Goal: Transaction & Acquisition: Book appointment/travel/reservation

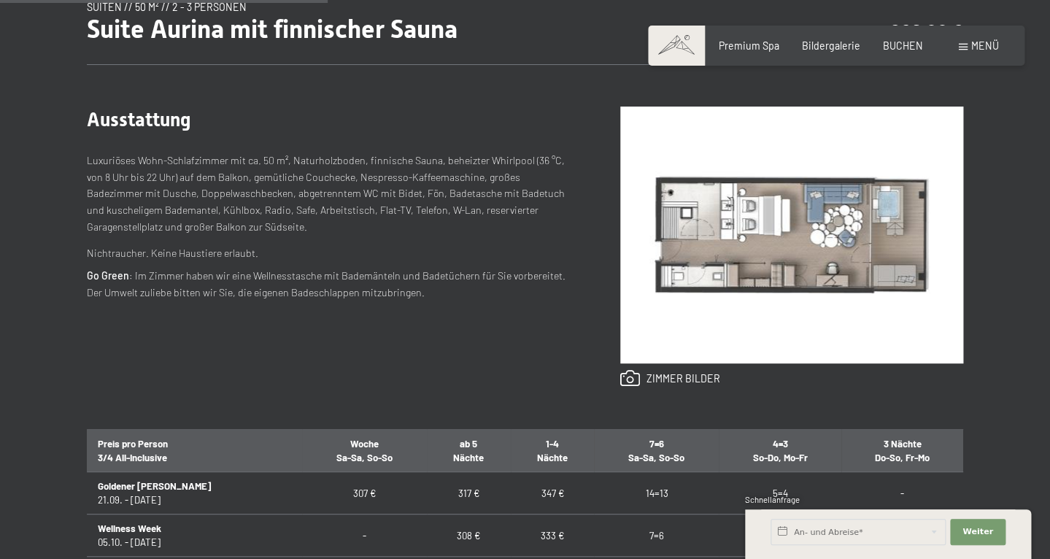
scroll to position [552, 0]
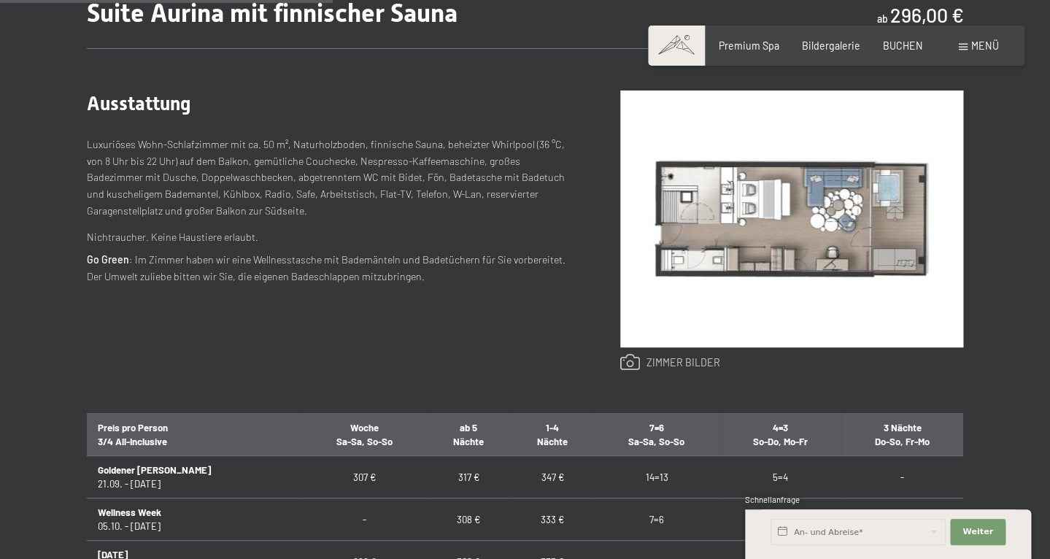
click at [668, 367] on link at bounding box center [670, 363] width 100 height 18
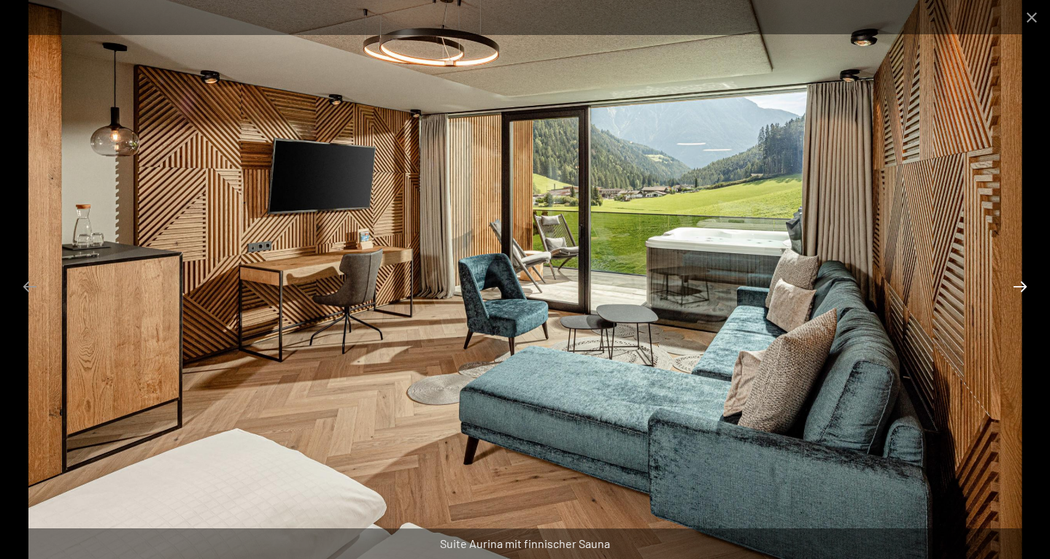
click at [1020, 288] on button "Next slide" at bounding box center [1020, 286] width 31 height 28
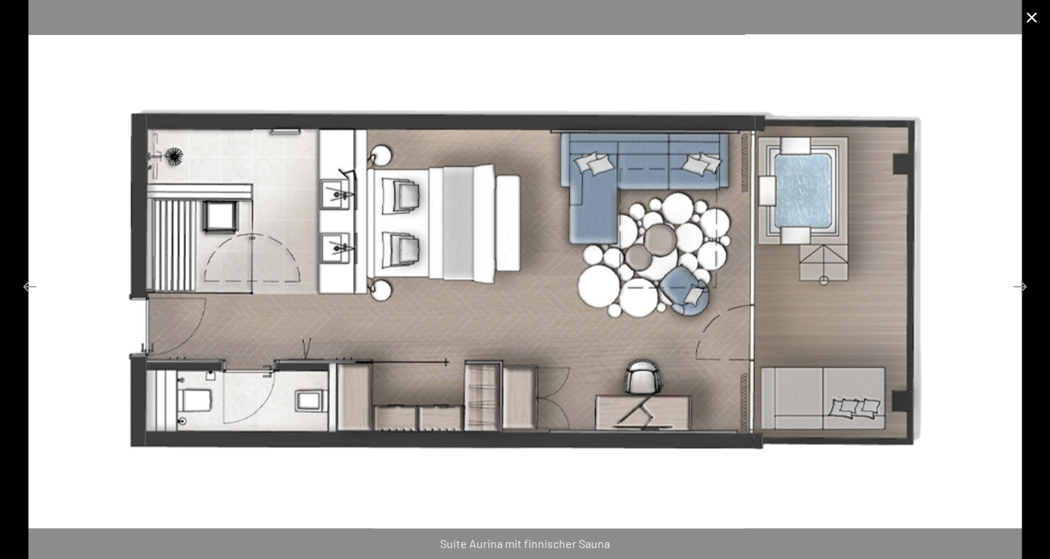
click at [1039, 20] on button "Close gallery" at bounding box center [1032, 17] width 36 height 34
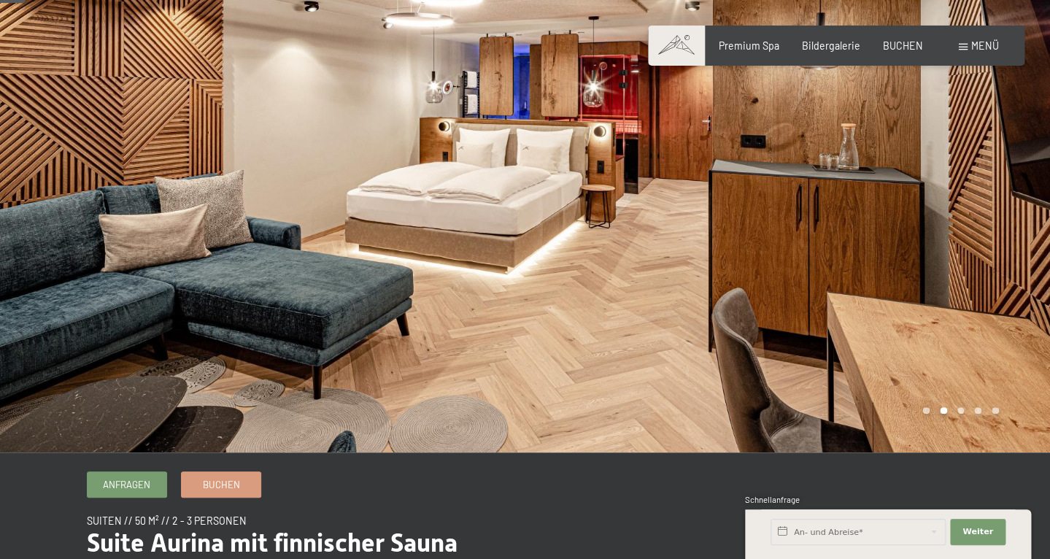
scroll to position [0, 0]
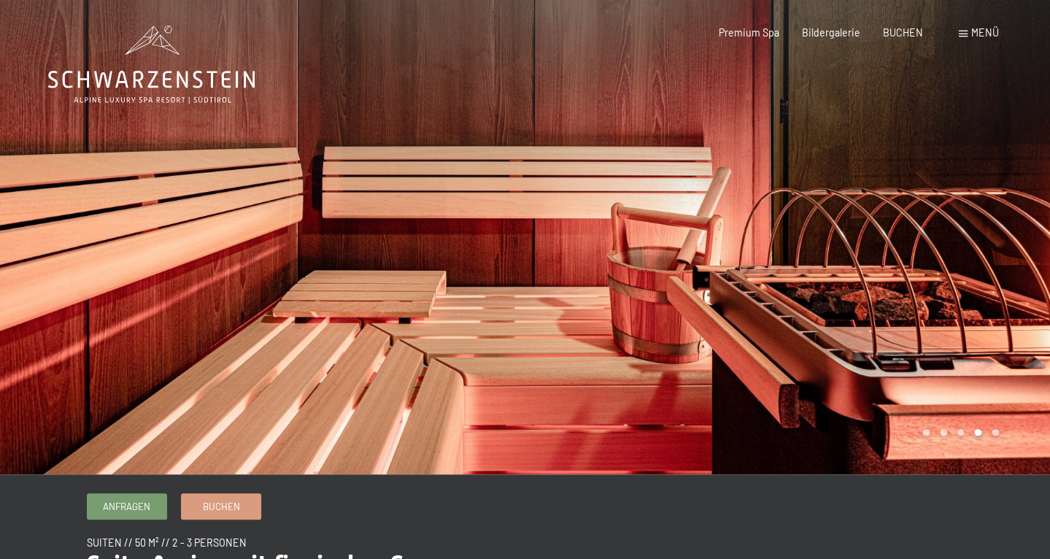
click at [137, 80] on icon at bounding box center [151, 65] width 207 height 78
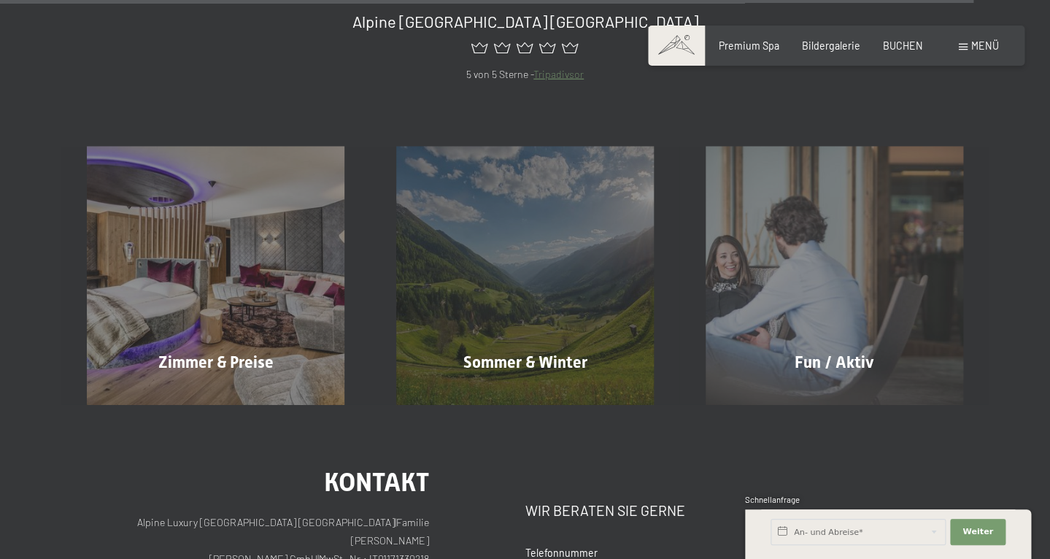
scroll to position [5653, 0]
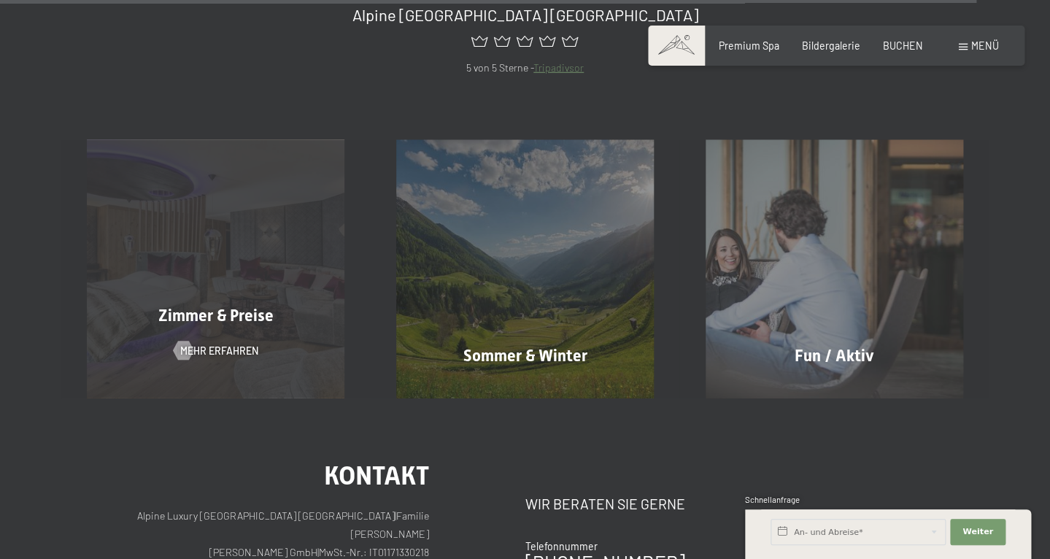
click at [297, 318] on div "Zimmer & Preise Mehr erfahren" at bounding box center [215, 269] width 309 height 258
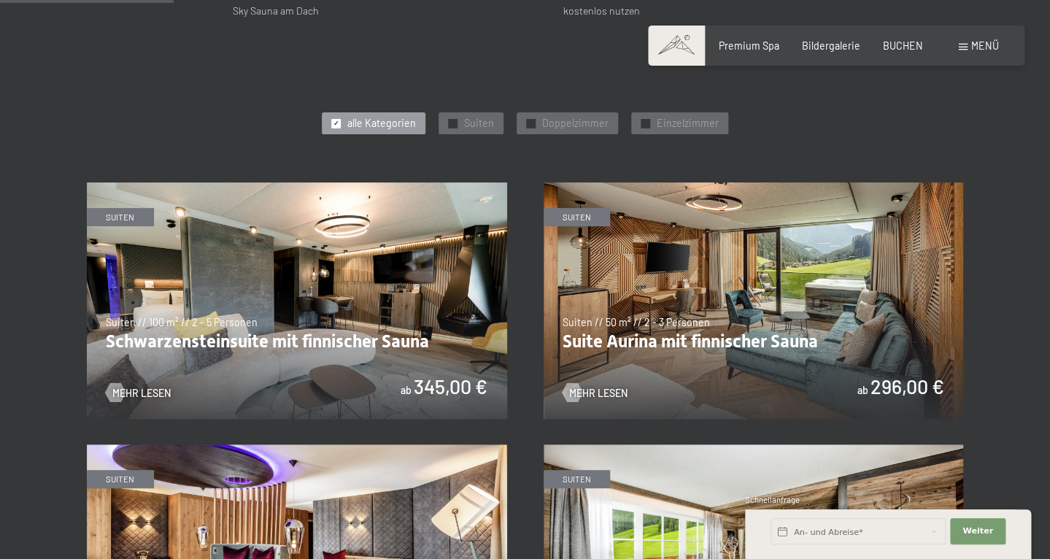
scroll to position [679, 0]
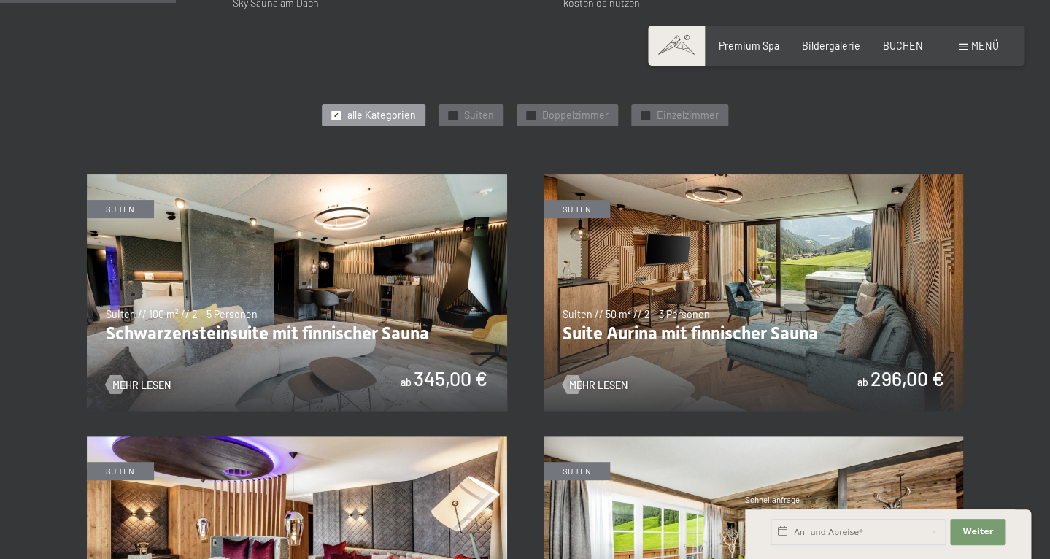
click at [296, 266] on img at bounding box center [297, 292] width 420 height 236
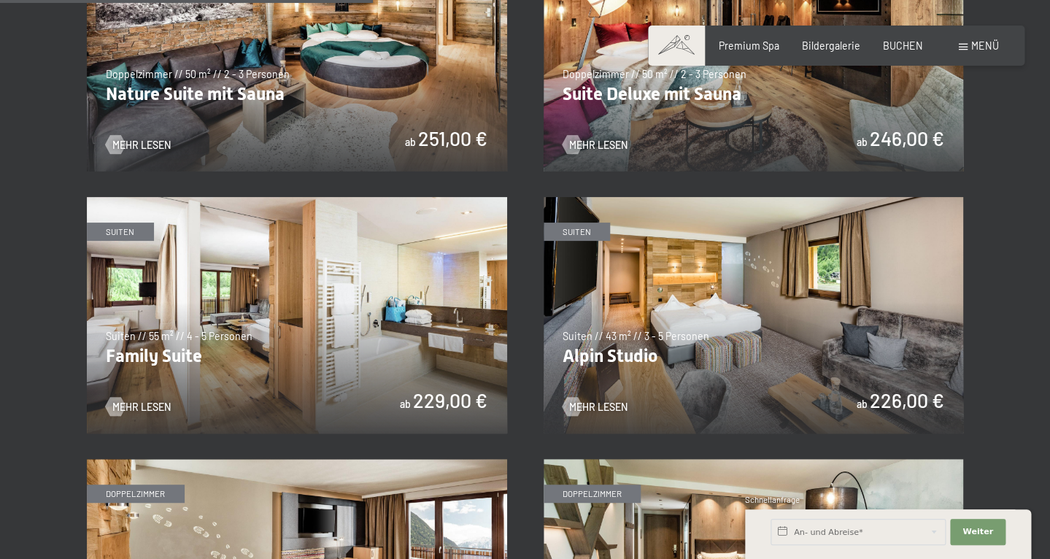
scroll to position [1444, 0]
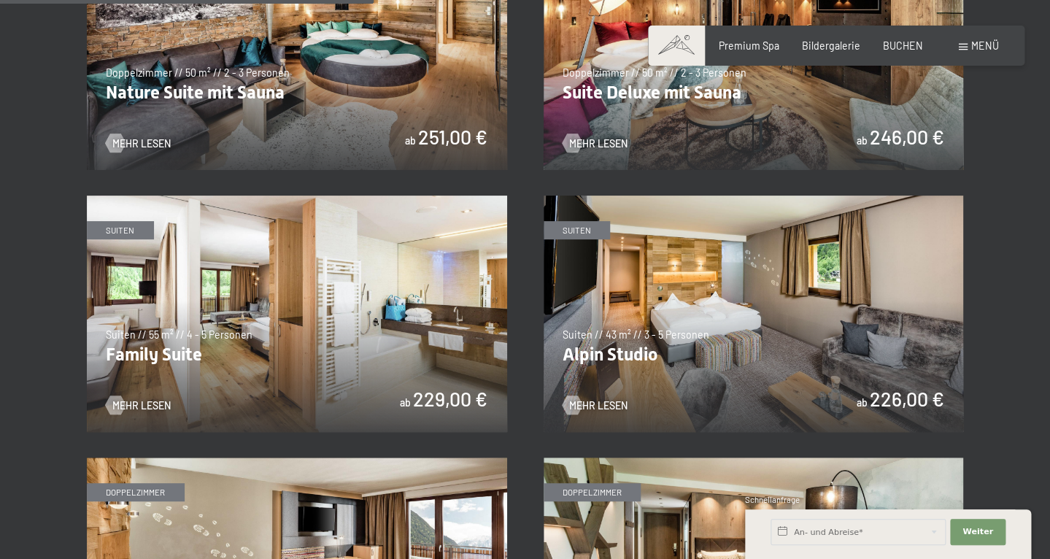
click at [230, 320] on img at bounding box center [297, 314] width 420 height 236
click at [614, 369] on img at bounding box center [754, 314] width 420 height 236
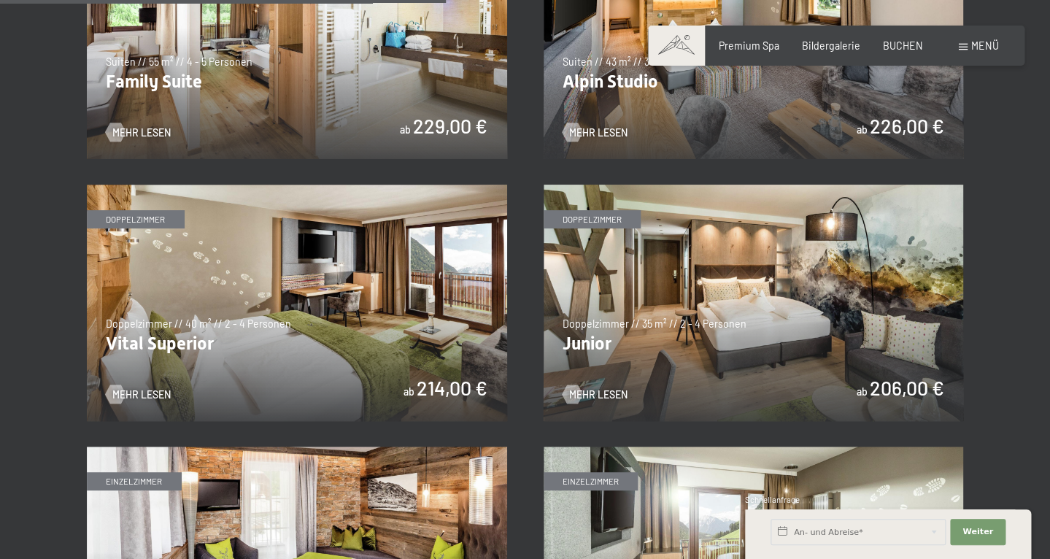
scroll to position [1725, 0]
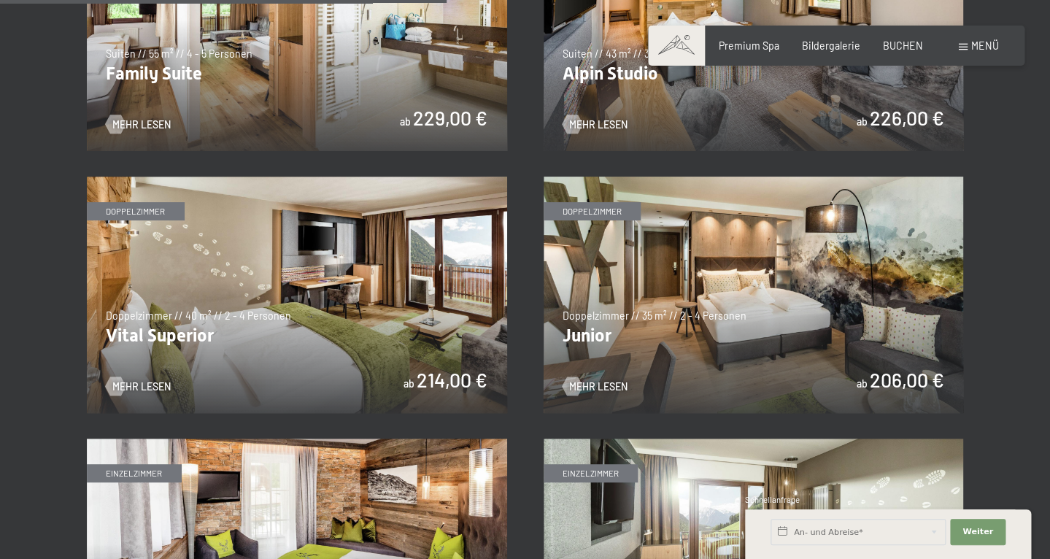
click at [234, 309] on img at bounding box center [297, 295] width 420 height 236
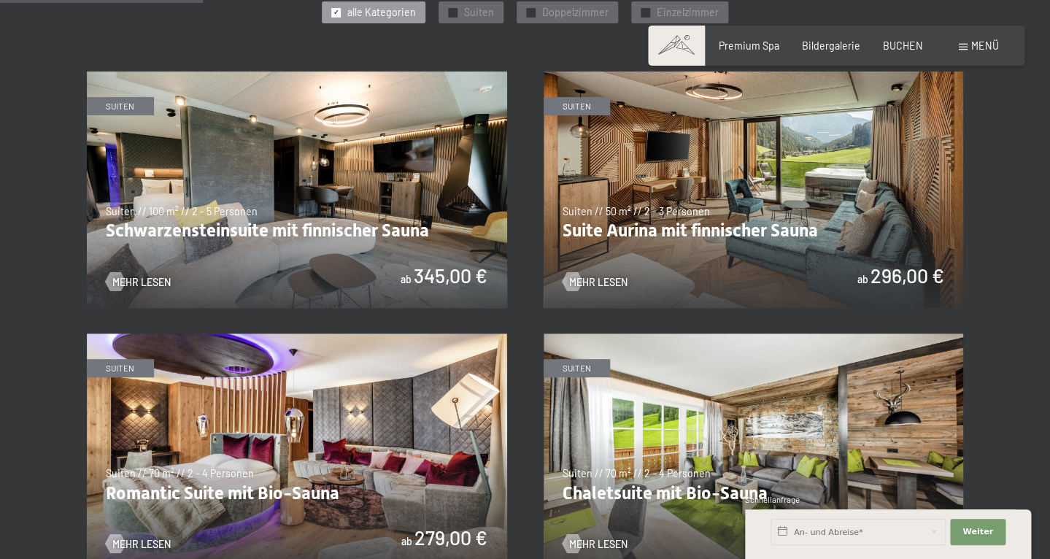
scroll to position [778, 0]
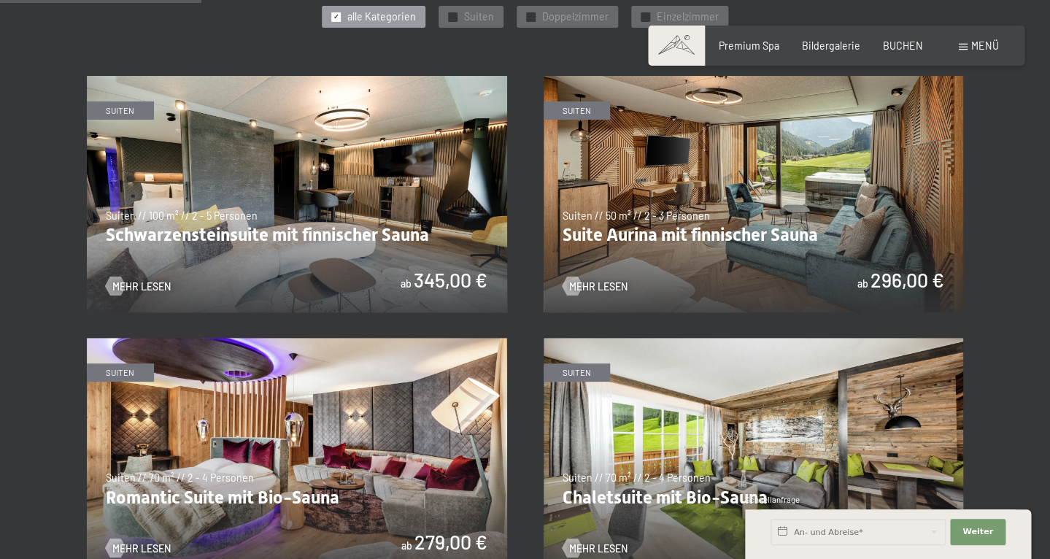
click at [384, 217] on img at bounding box center [297, 194] width 420 height 236
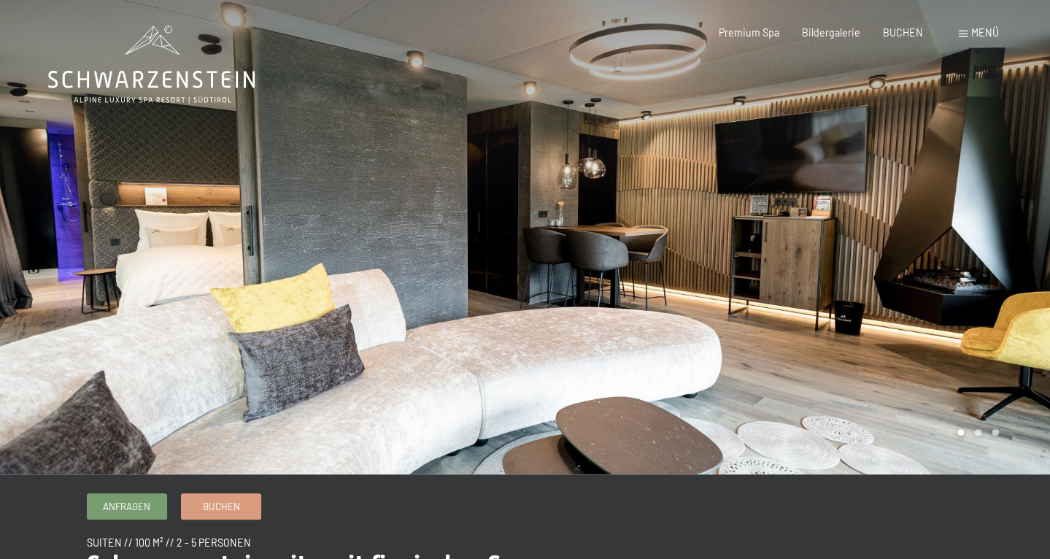
click at [1021, 236] on div at bounding box center [787, 237] width 525 height 474
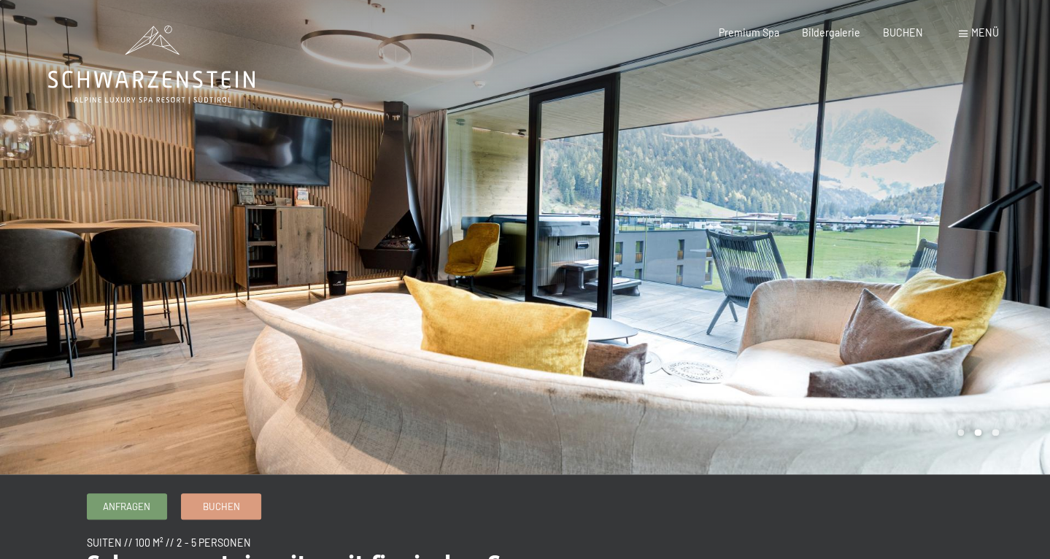
click at [1005, 237] on div at bounding box center [787, 237] width 525 height 474
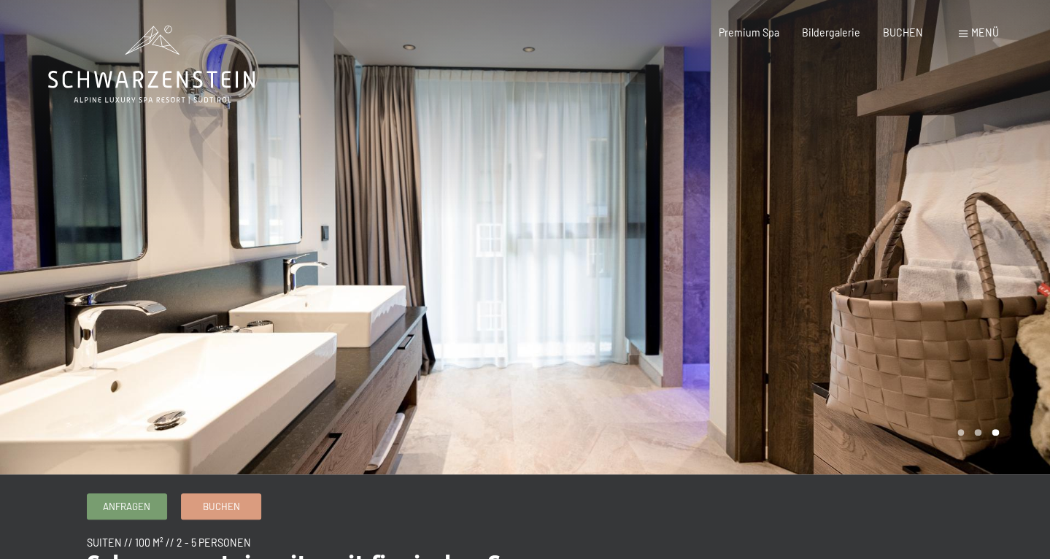
click at [1005, 237] on div at bounding box center [787, 237] width 525 height 474
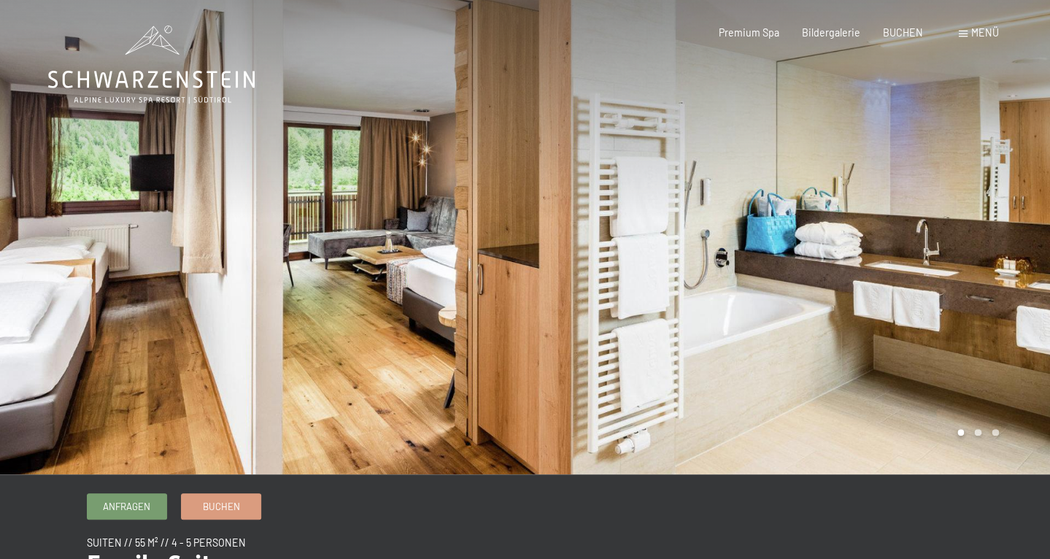
click at [1016, 273] on div at bounding box center [787, 237] width 525 height 474
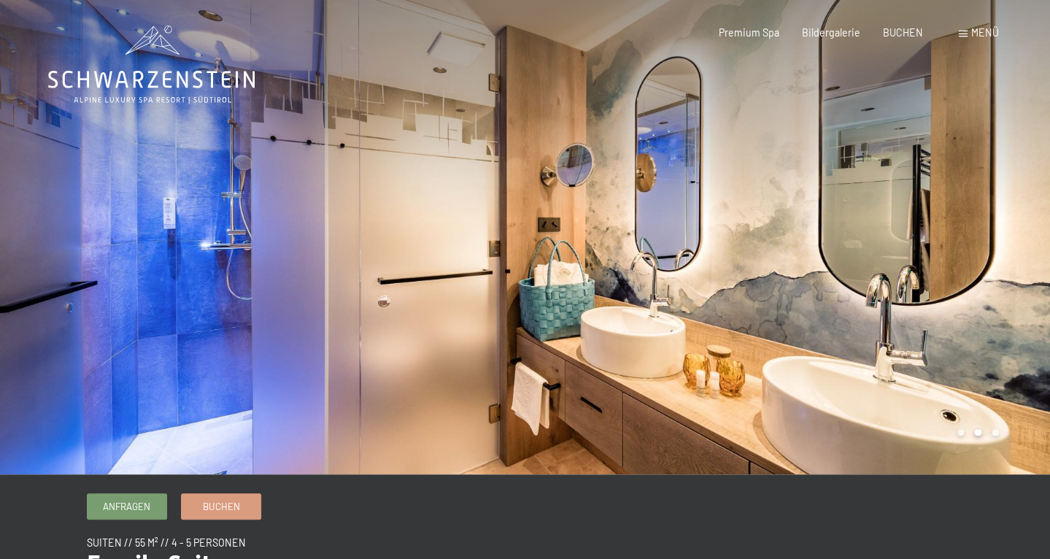
click at [1016, 273] on div at bounding box center [787, 237] width 525 height 474
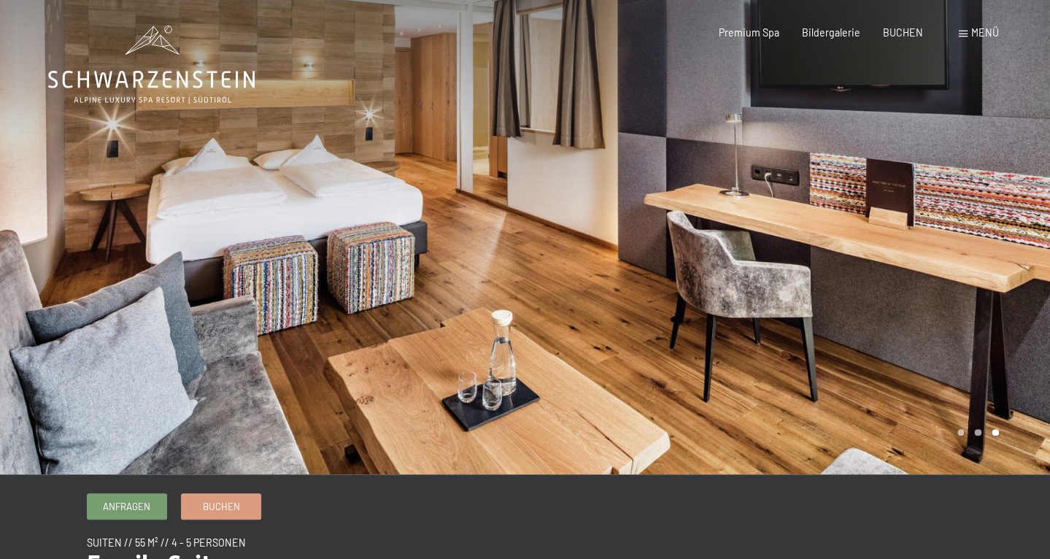
click at [1016, 273] on div at bounding box center [787, 237] width 525 height 474
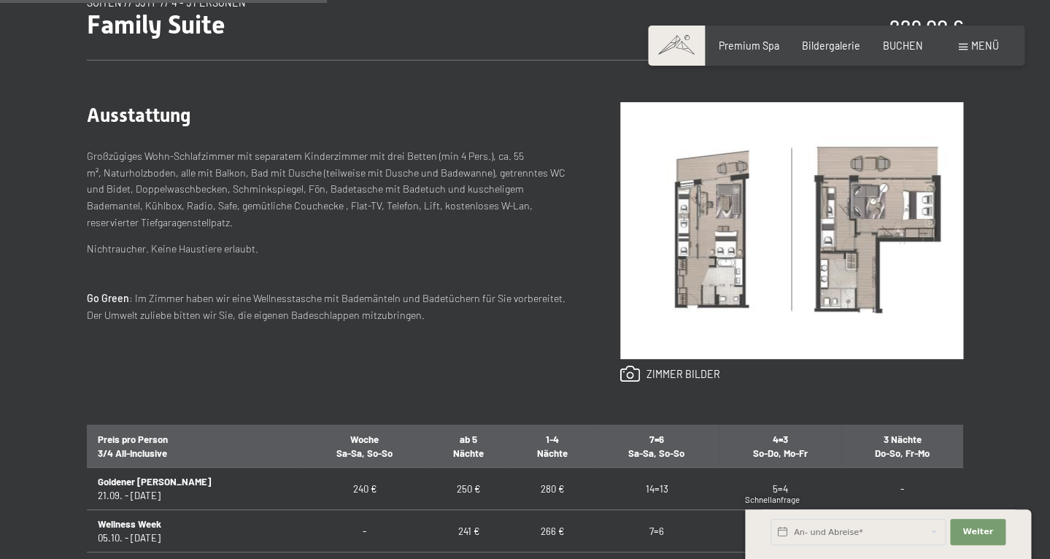
scroll to position [542, 0]
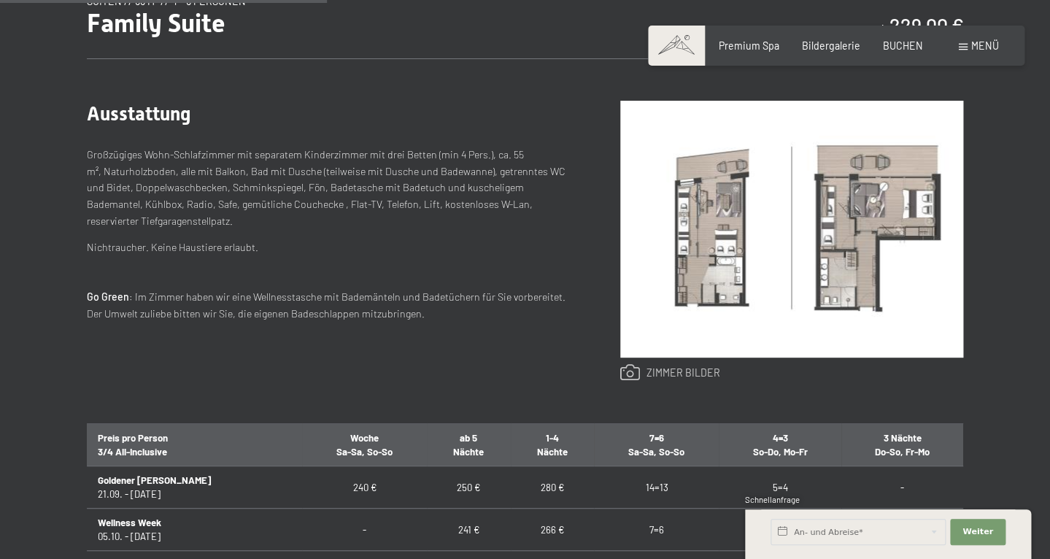
click at [682, 374] on link at bounding box center [670, 373] width 100 height 18
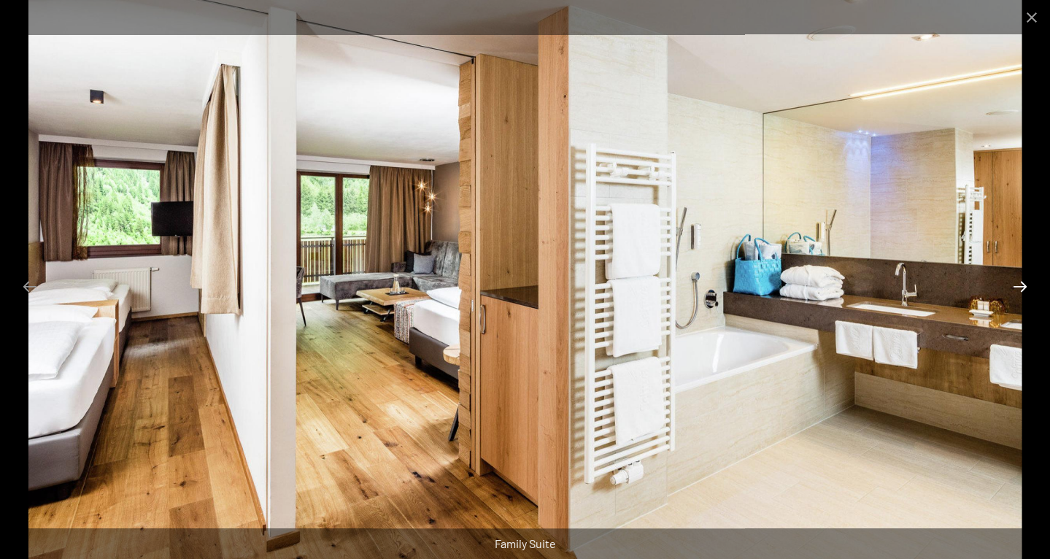
click at [1017, 287] on button "Next slide" at bounding box center [1020, 286] width 31 height 28
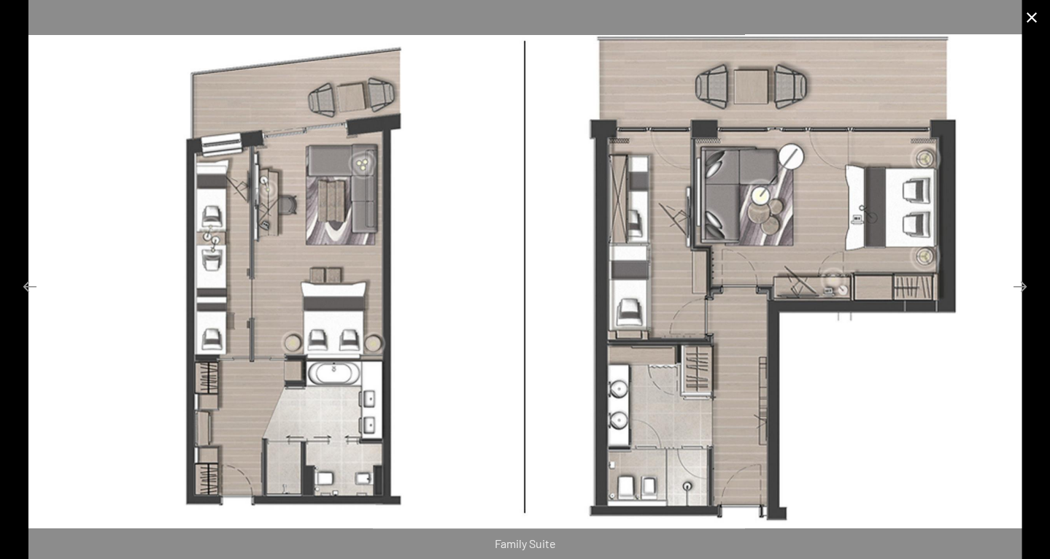
click at [1034, 21] on button "Close gallery" at bounding box center [1032, 17] width 36 height 34
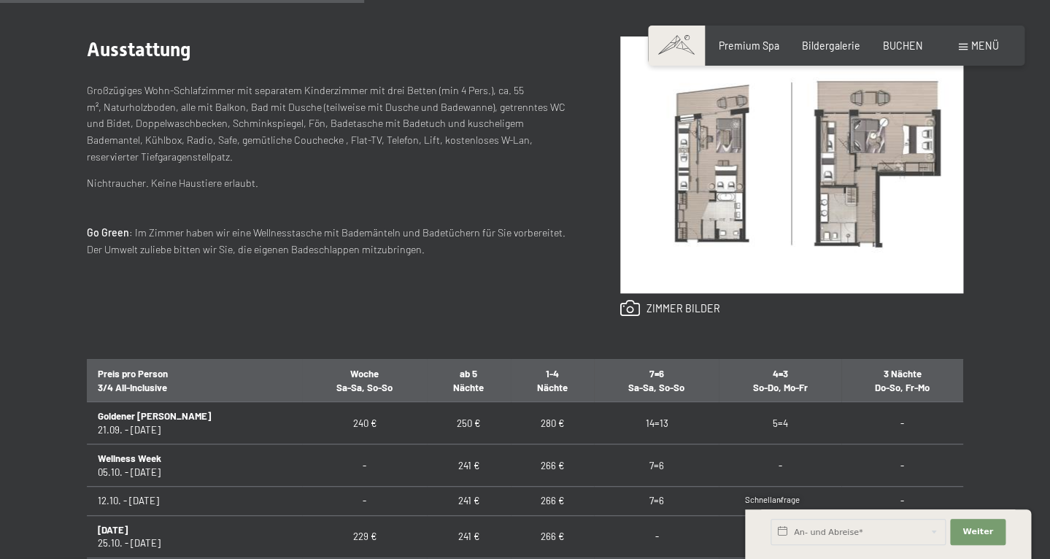
scroll to position [612, 0]
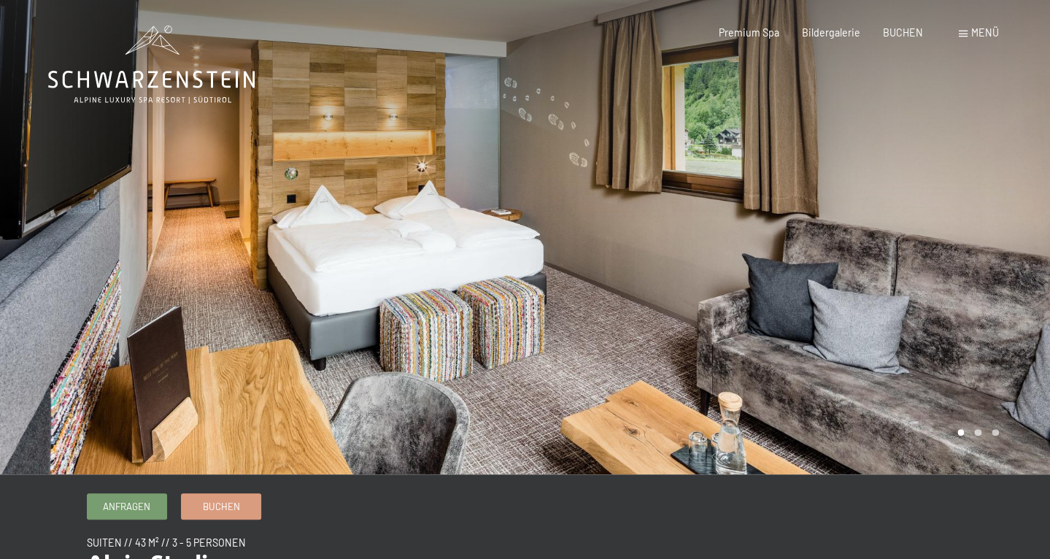
click at [955, 250] on div at bounding box center [787, 237] width 525 height 474
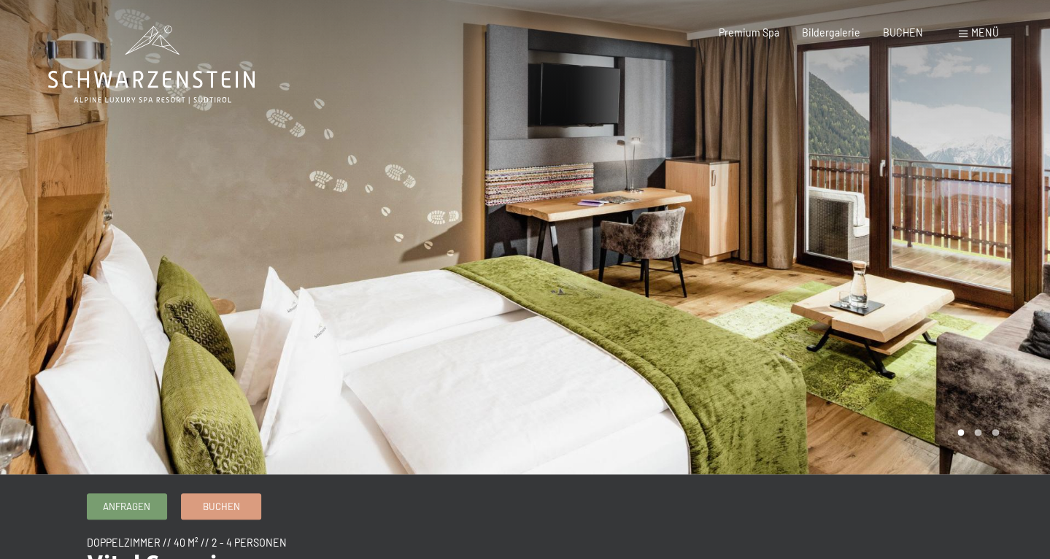
click at [939, 312] on div at bounding box center [787, 237] width 525 height 474
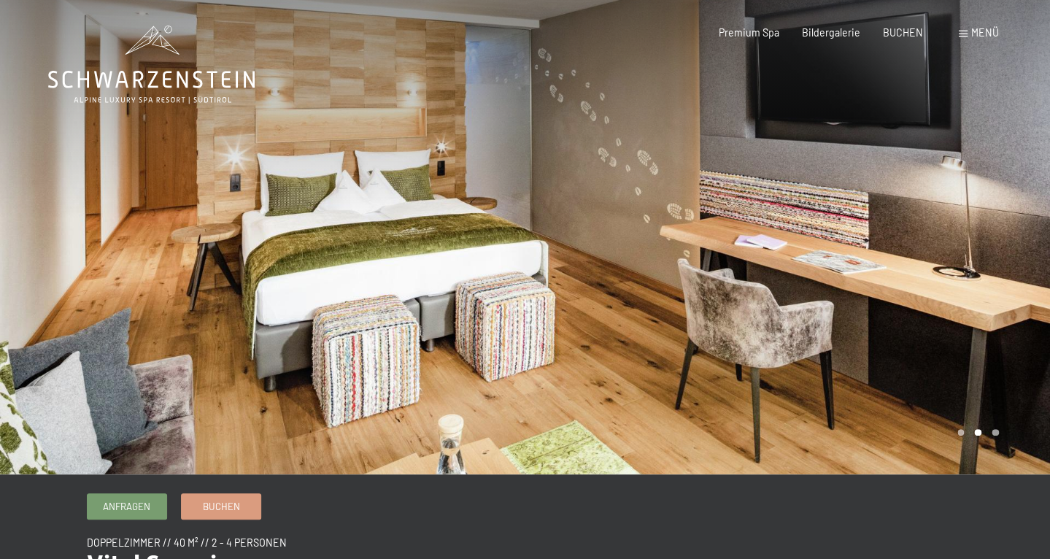
click at [939, 312] on div at bounding box center [787, 237] width 525 height 474
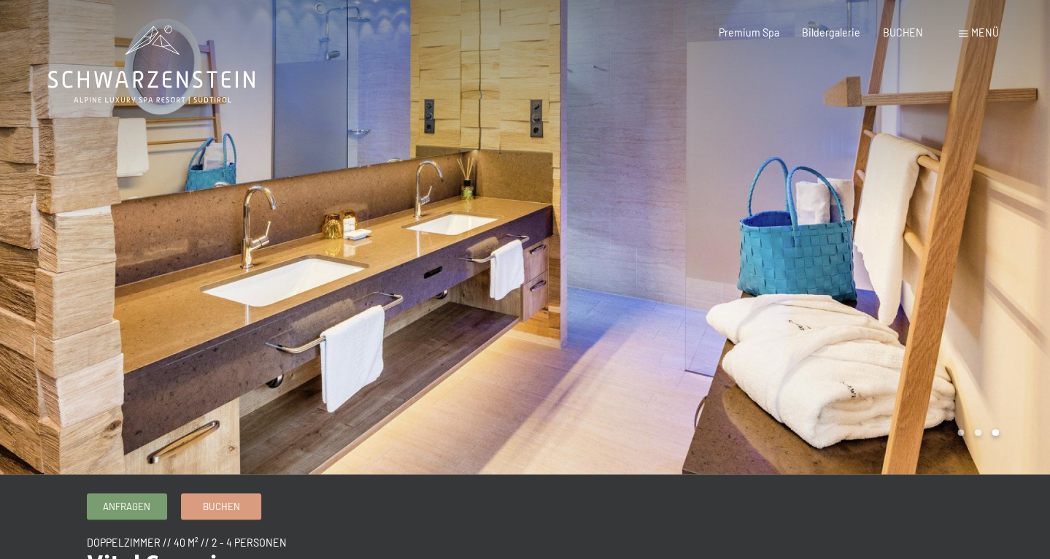
click at [939, 312] on div at bounding box center [787, 237] width 525 height 474
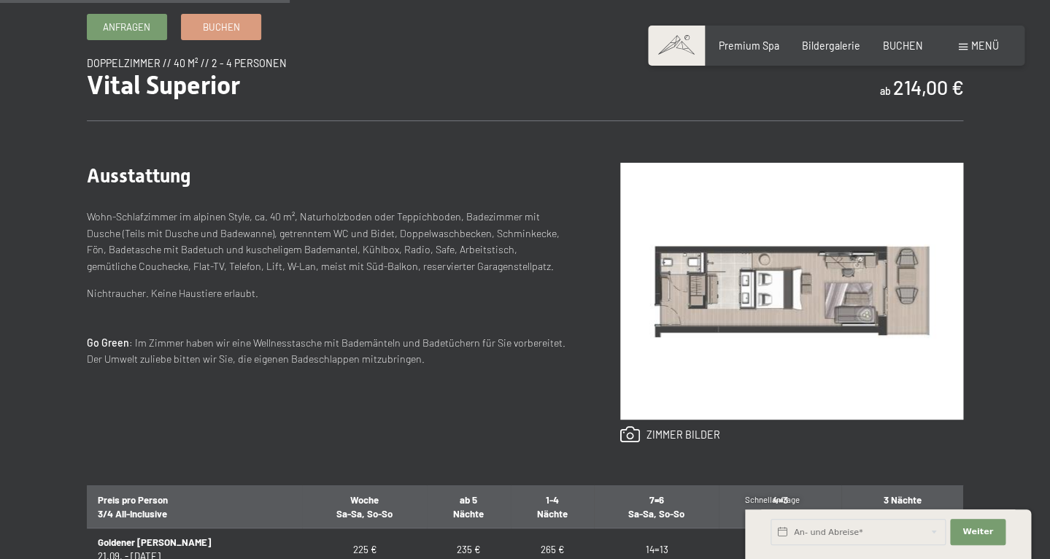
scroll to position [480, 0]
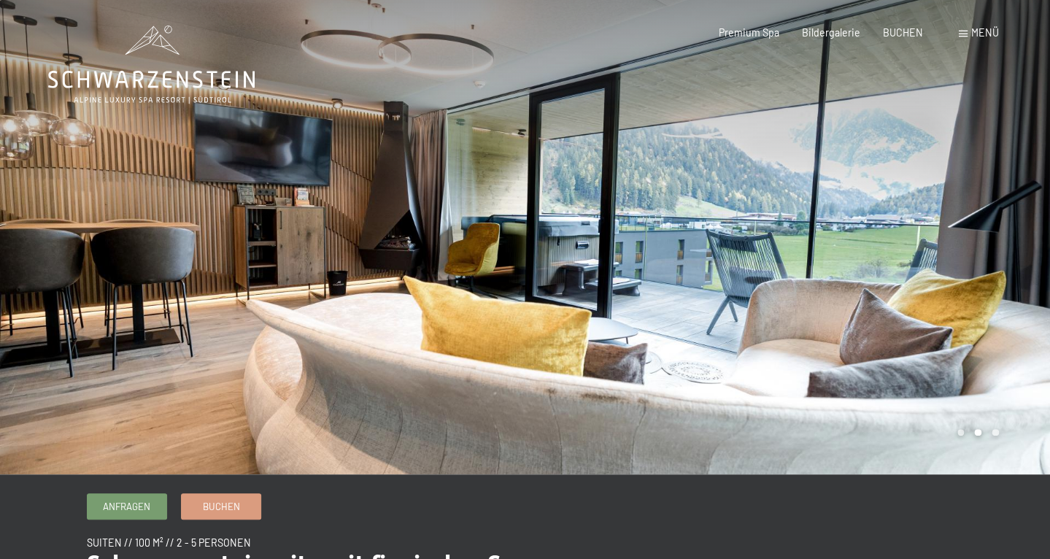
click at [1009, 283] on div at bounding box center [787, 237] width 525 height 474
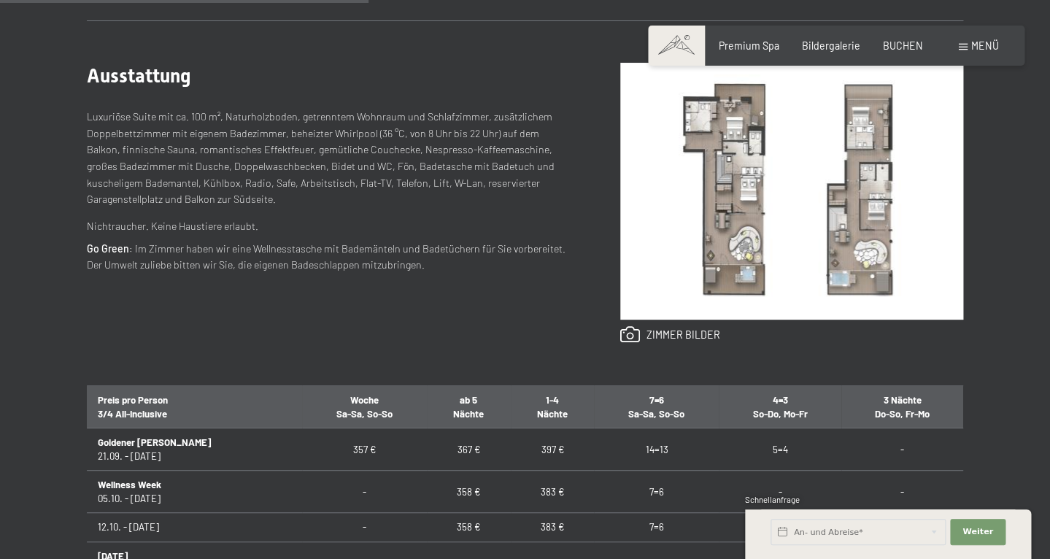
scroll to position [578, 0]
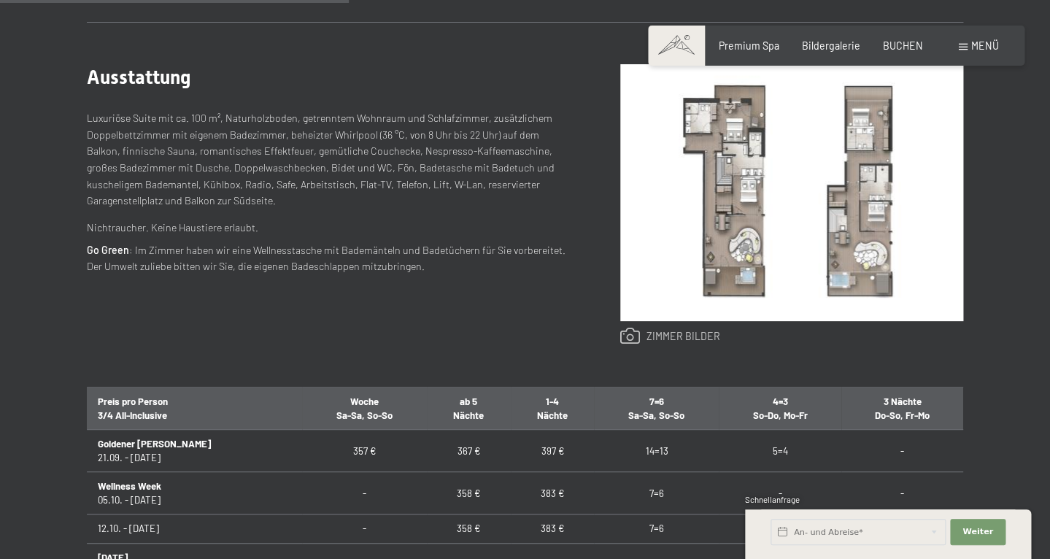
click at [712, 340] on link at bounding box center [670, 337] width 100 height 18
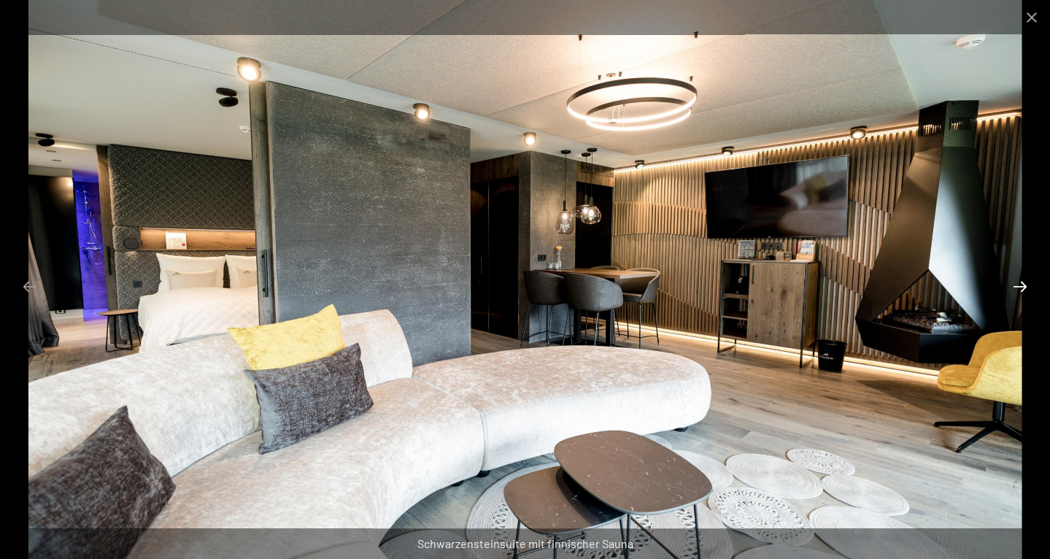
click at [1022, 288] on button "Next slide" at bounding box center [1020, 286] width 31 height 28
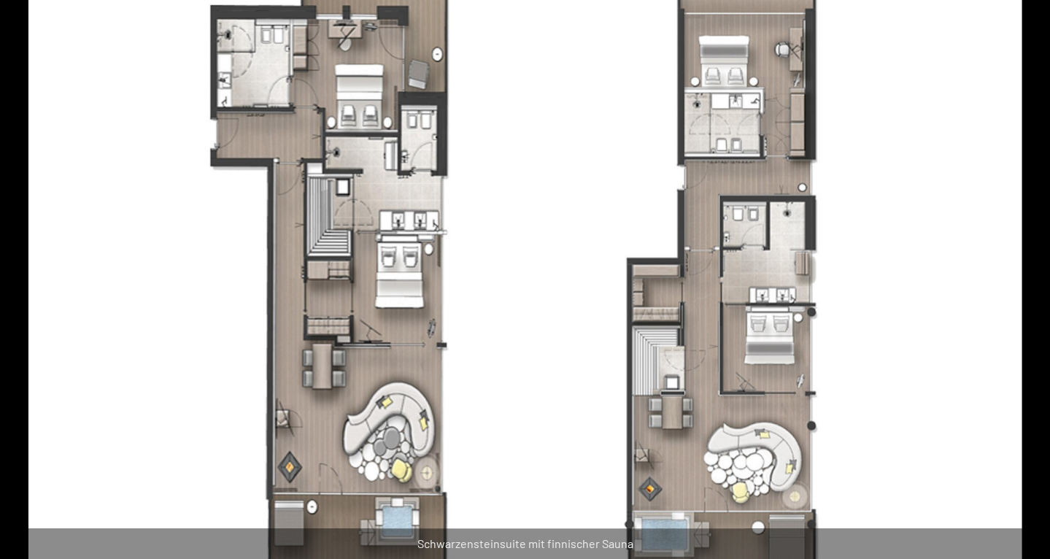
scroll to position [666, 0]
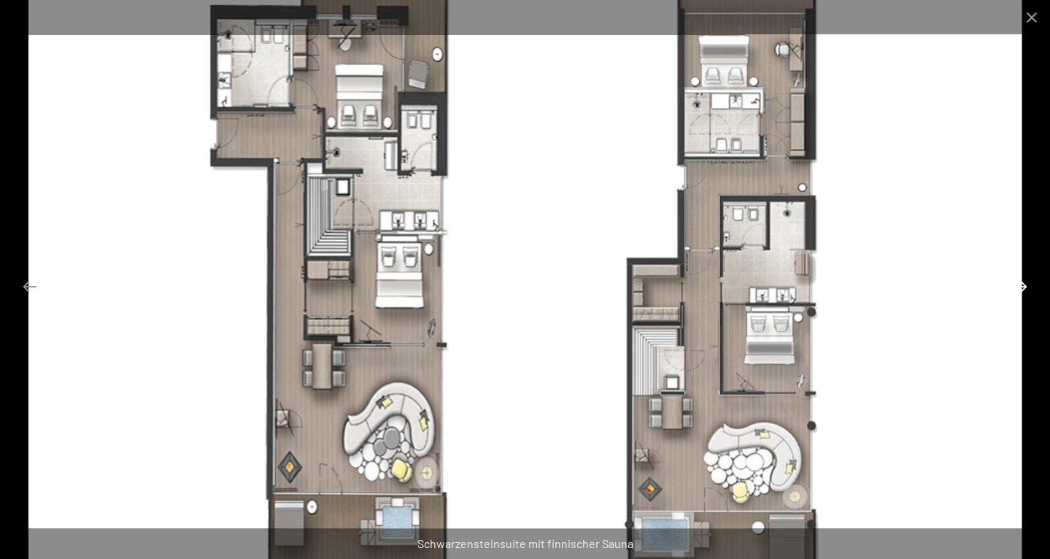
click at [1015, 285] on button "Next slide" at bounding box center [1020, 286] width 31 height 28
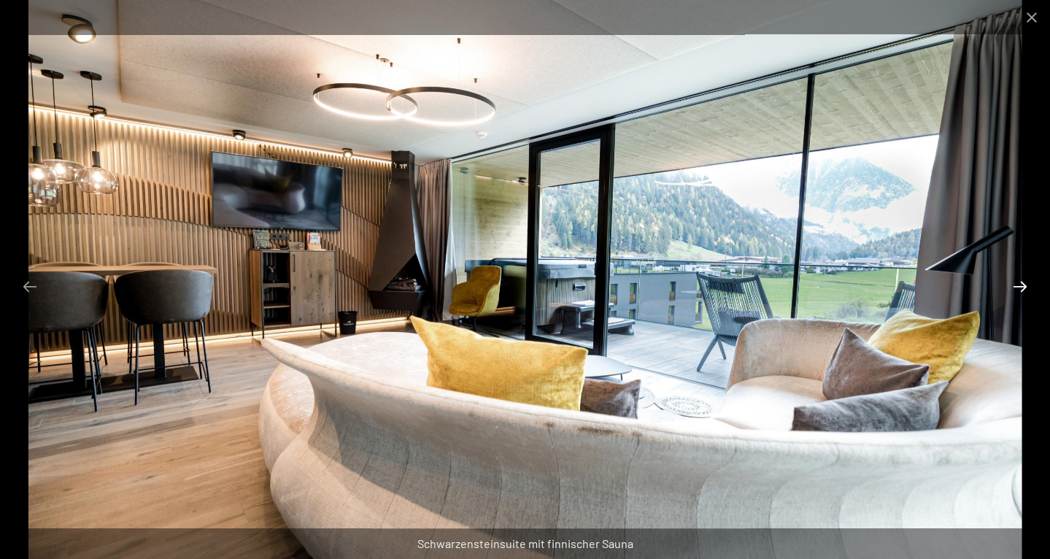
click at [1015, 285] on button "Next slide" at bounding box center [1020, 286] width 31 height 28
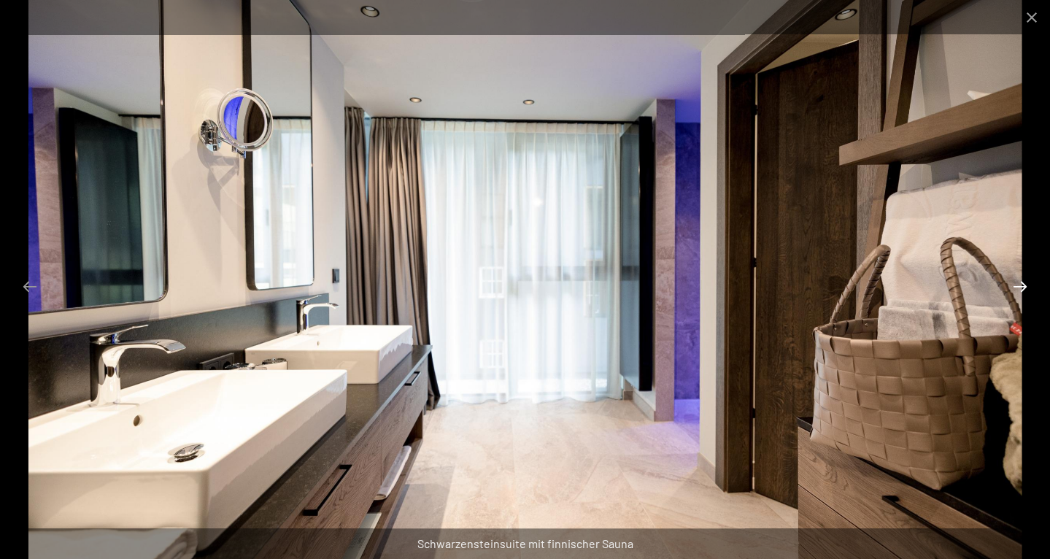
click at [1016, 284] on button "Next slide" at bounding box center [1020, 286] width 31 height 28
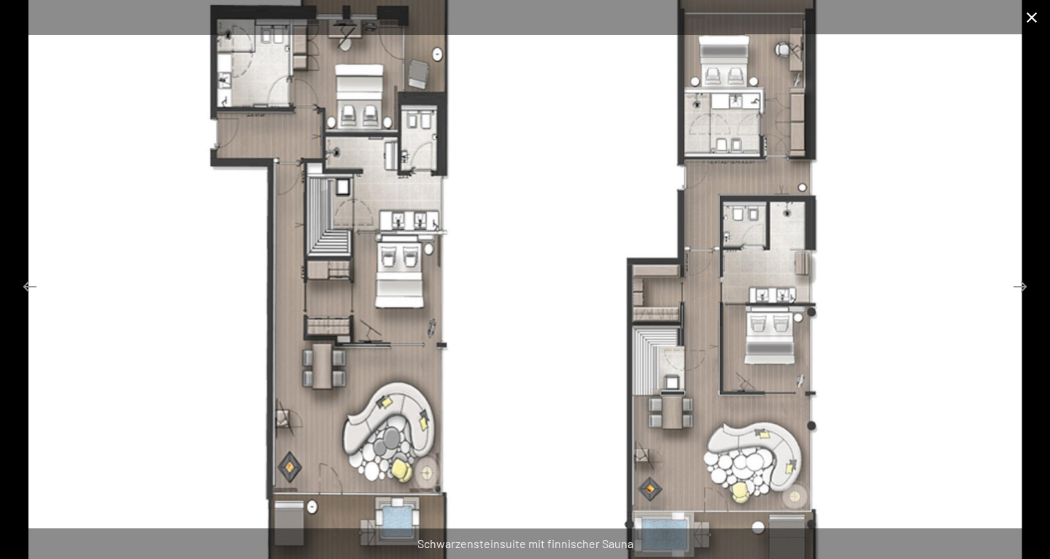
click at [1028, 19] on button "Close gallery" at bounding box center [1032, 17] width 36 height 34
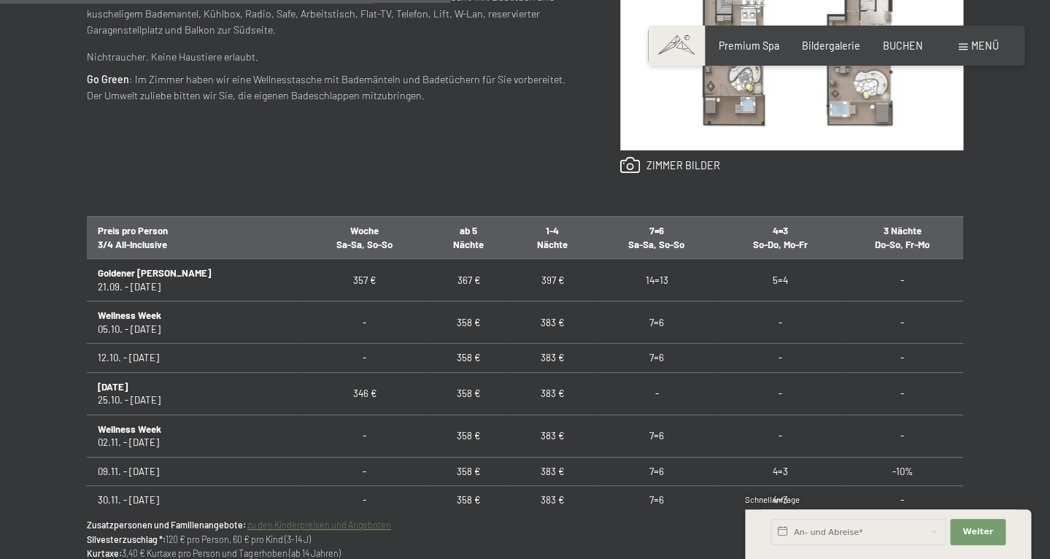
scroll to position [750, 0]
click at [281, 527] on link "zu den Kinderpreisen und Angeboten" at bounding box center [319, 524] width 144 height 10
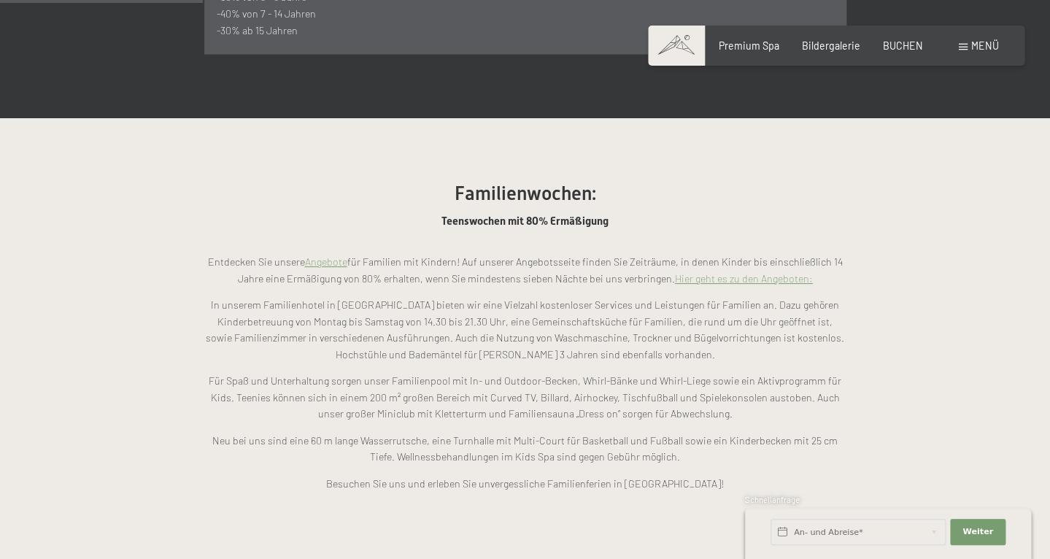
scroll to position [1049, 0]
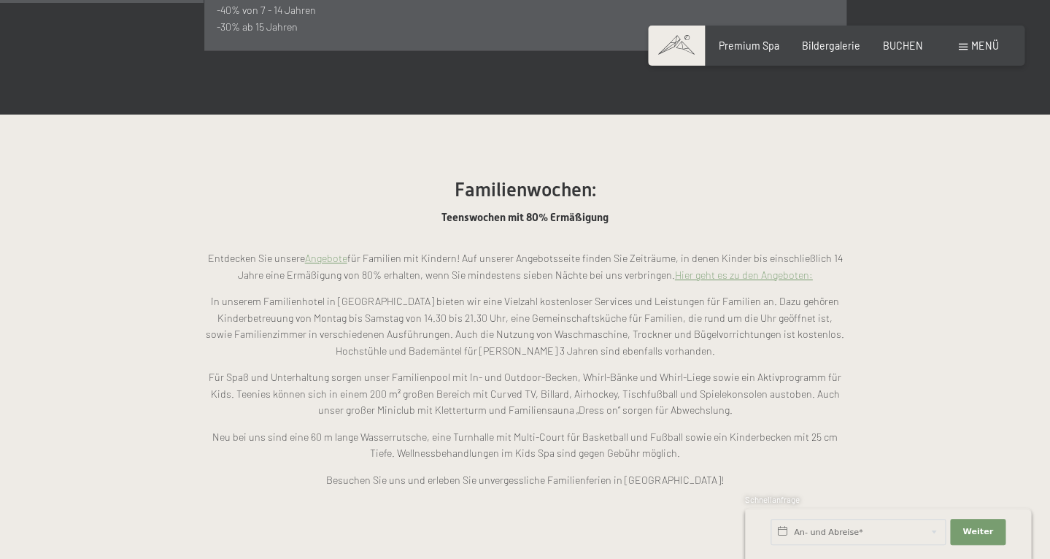
click at [710, 269] on link "Hier geht es zu den Angeboten:" at bounding box center [744, 275] width 138 height 12
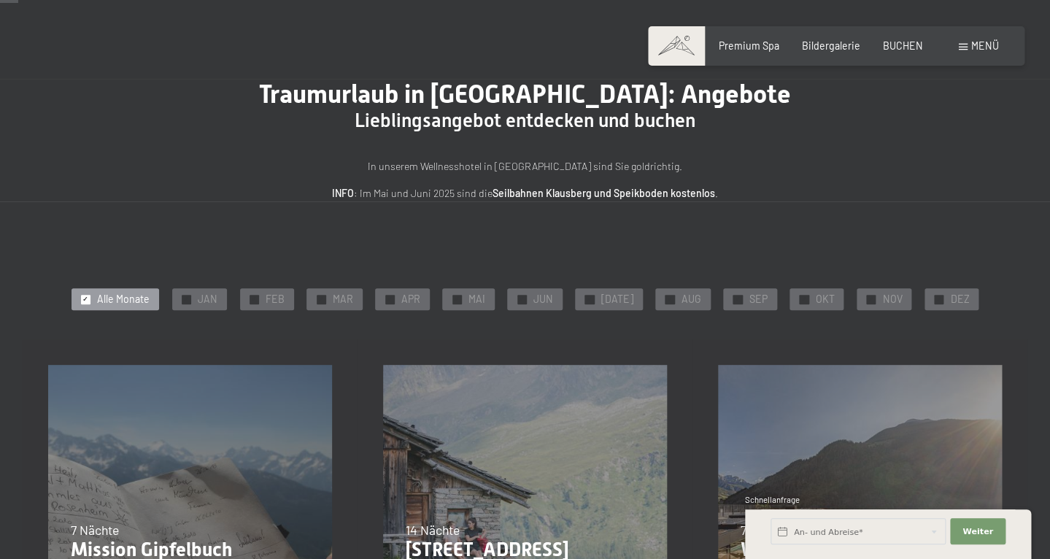
scroll to position [48, 0]
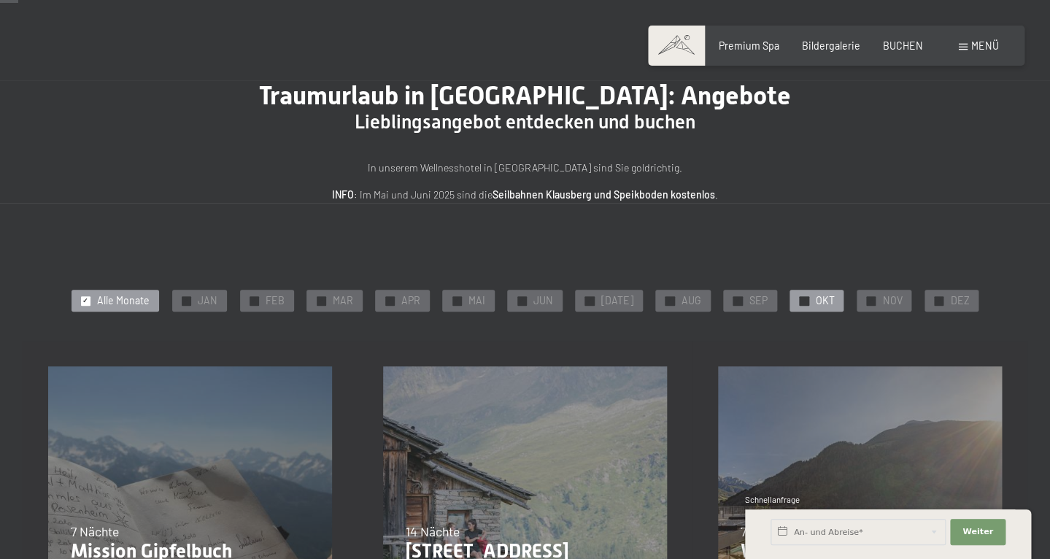
click at [801, 302] on span "✓" at bounding box center [804, 300] width 6 height 9
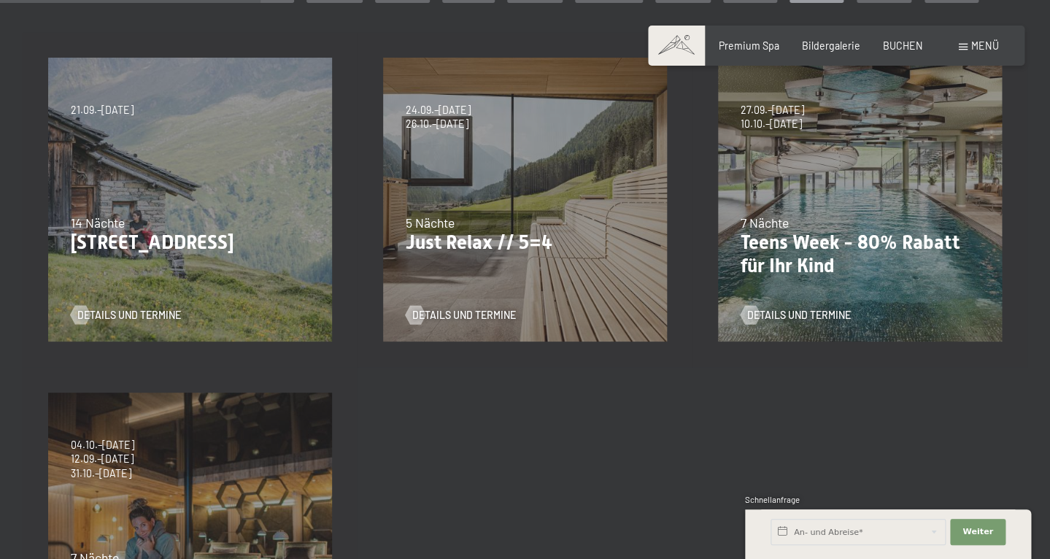
scroll to position [358, 0]
click at [758, 323] on div "27.09.–21.12.2025 10.01.–18.01.2026 31.01.–15.02.2026 07.03.–29.03.2026 23.05.–…" at bounding box center [860, 198] width 335 height 335
click at [774, 181] on div "27.09.–21.12.2025 10.01.–18.01.2026 31.01.–15.02.2026 07.03.–29.03.2026 23.05.–…" at bounding box center [860, 198] width 335 height 335
click at [754, 314] on div at bounding box center [750, 313] width 11 height 19
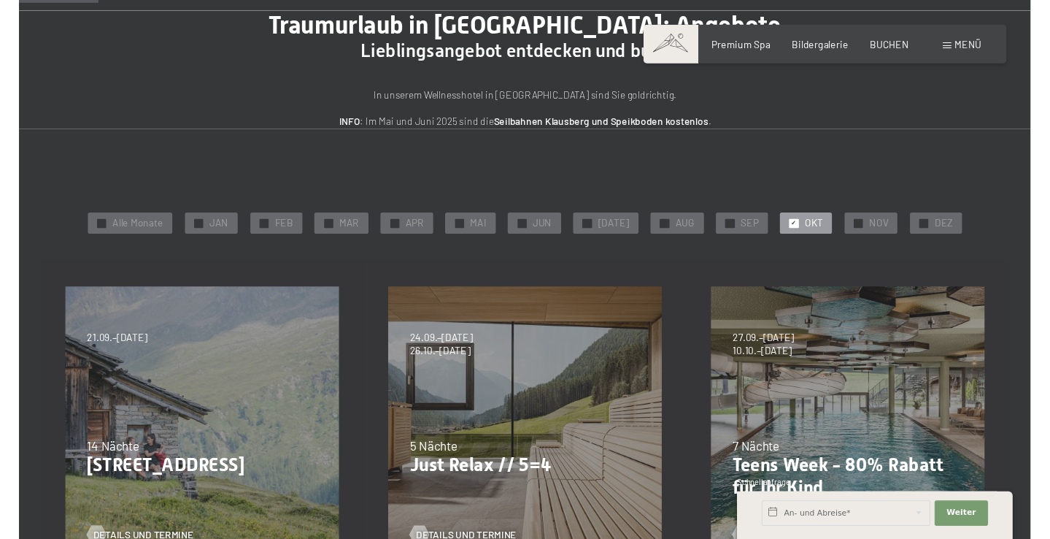
scroll to position [0, 0]
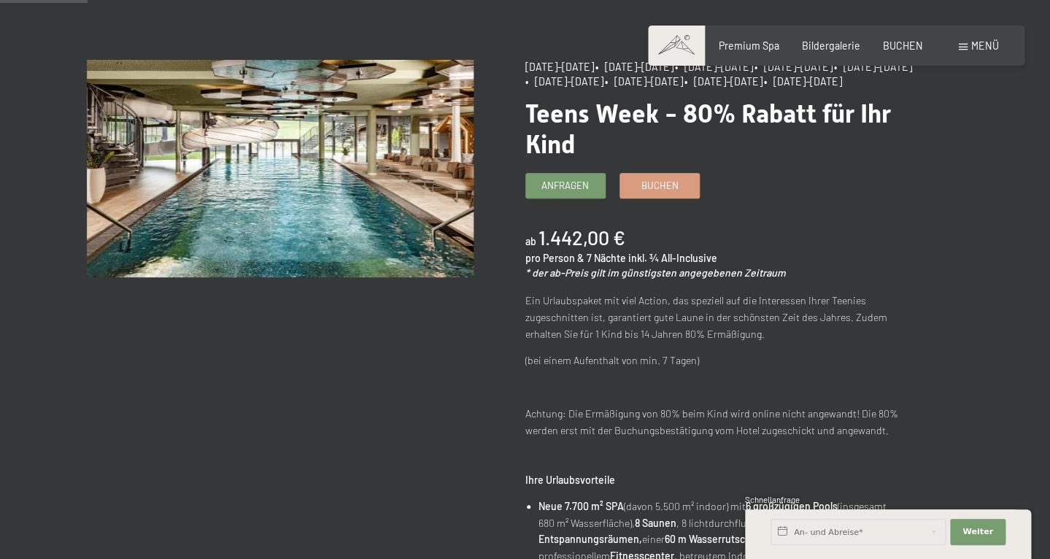
scroll to position [120, 0]
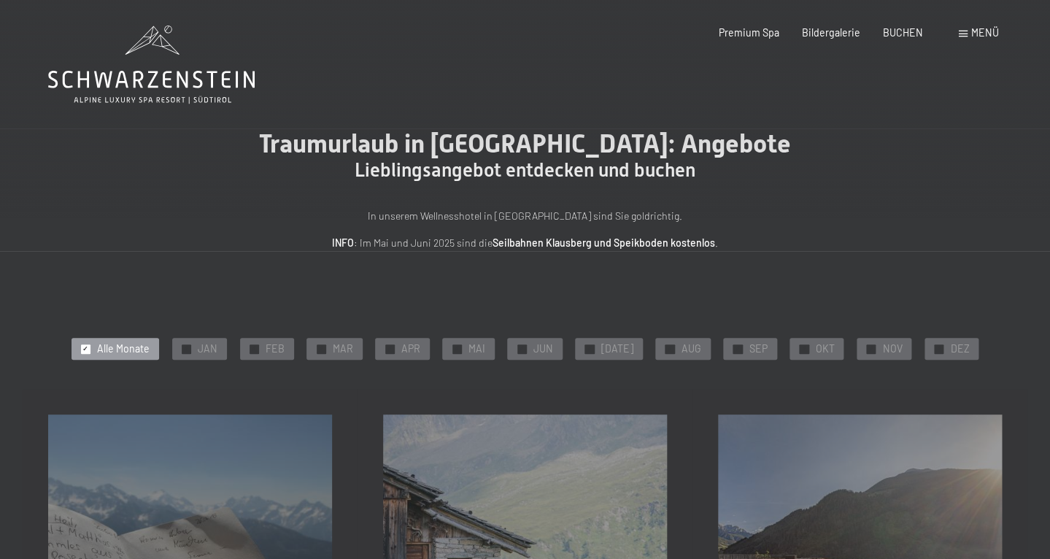
click at [209, 82] on icon at bounding box center [151, 65] width 207 height 78
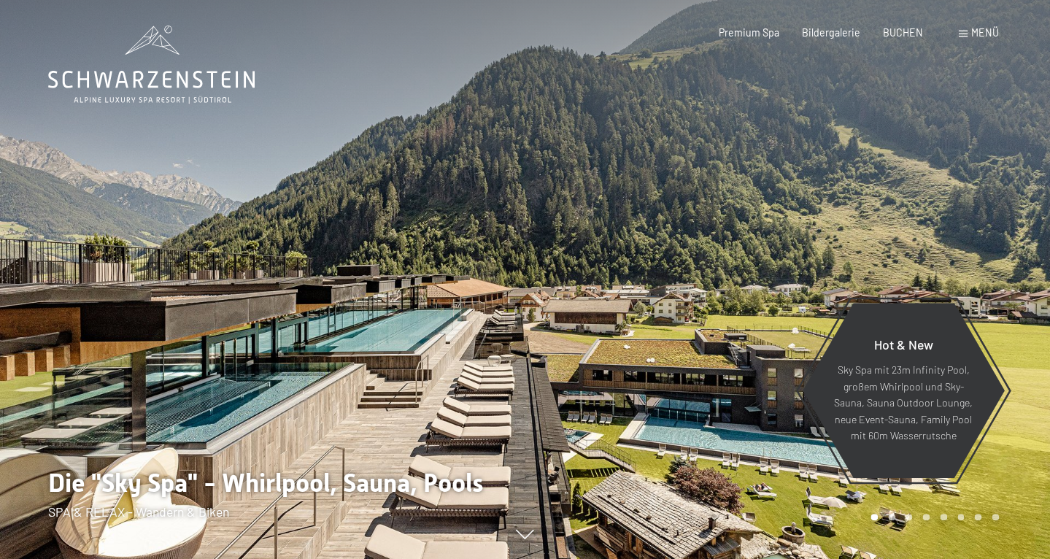
click at [975, 34] on span "Menü" at bounding box center [985, 32] width 28 height 12
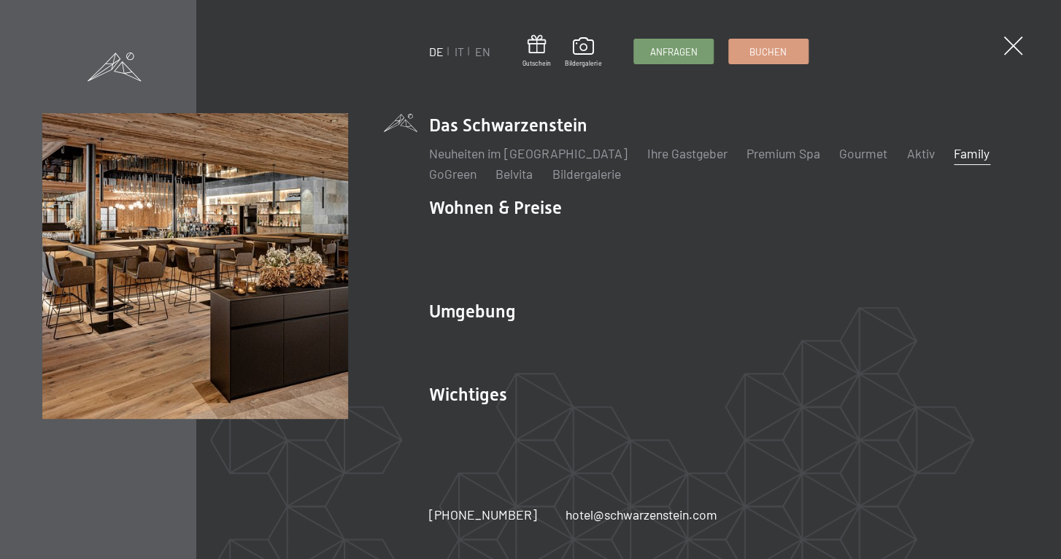
click at [954, 161] on link "Family" at bounding box center [972, 153] width 36 height 16
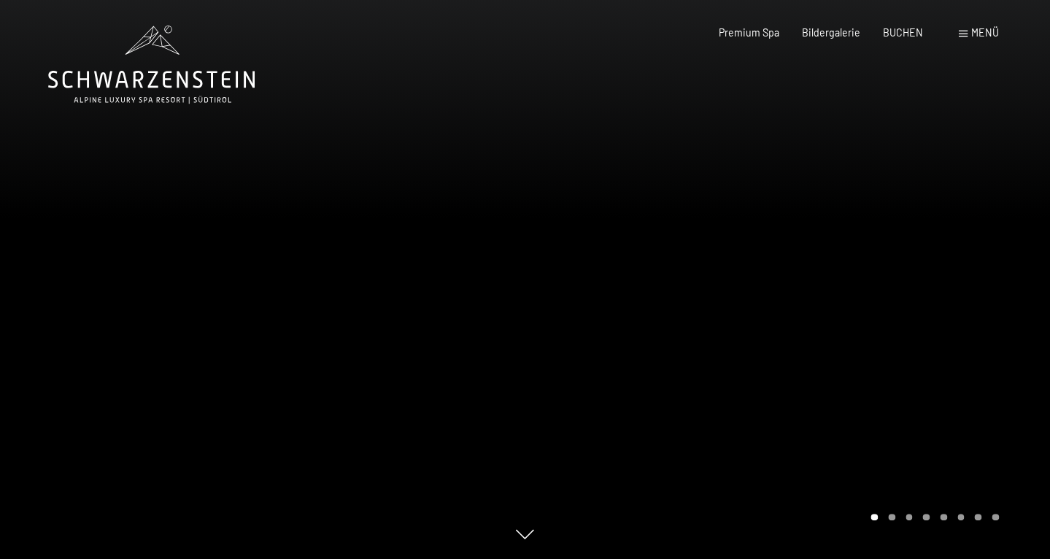
click at [1033, 336] on div at bounding box center [787, 279] width 525 height 559
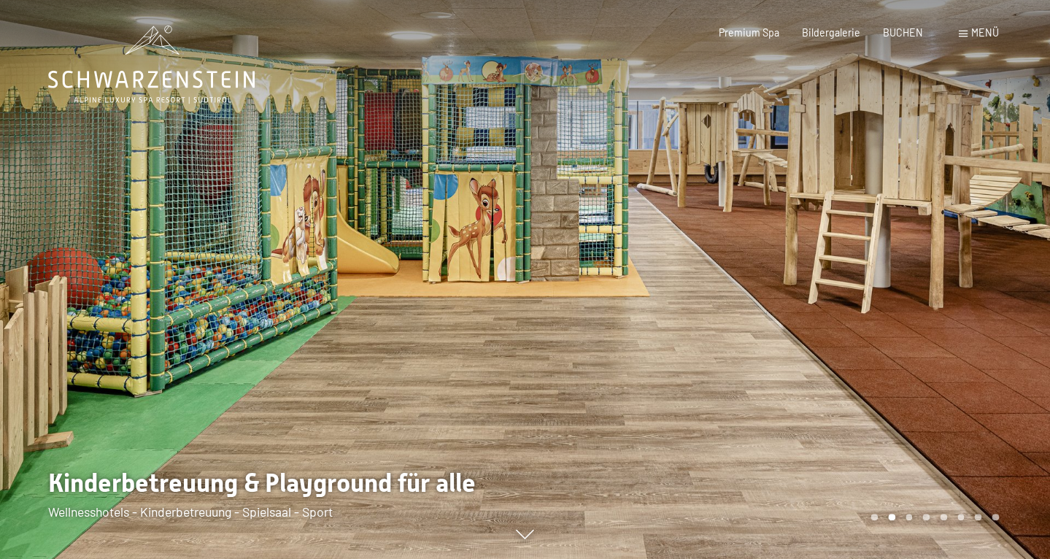
click at [1033, 336] on div at bounding box center [787, 279] width 525 height 559
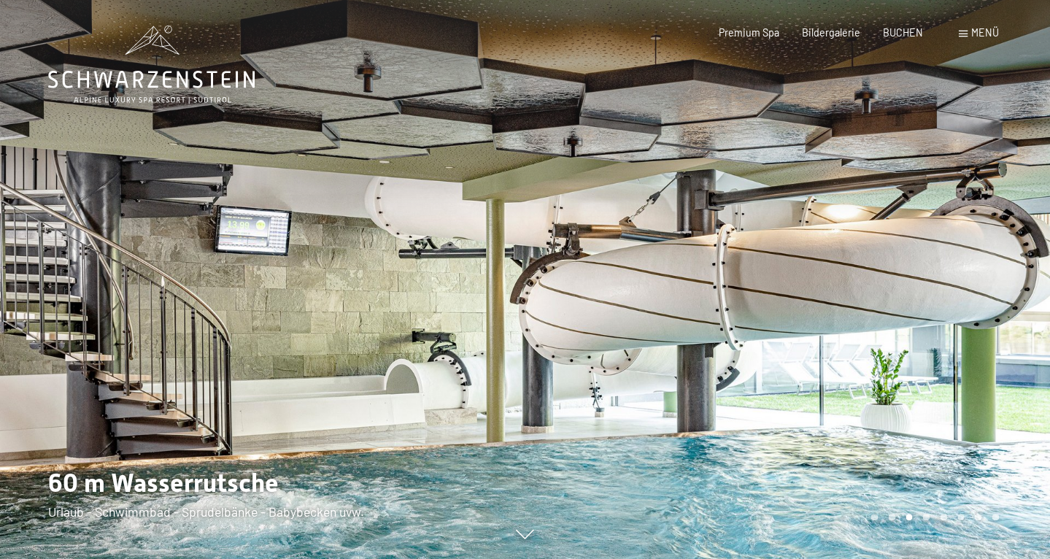
click at [1033, 337] on div at bounding box center [787, 279] width 525 height 559
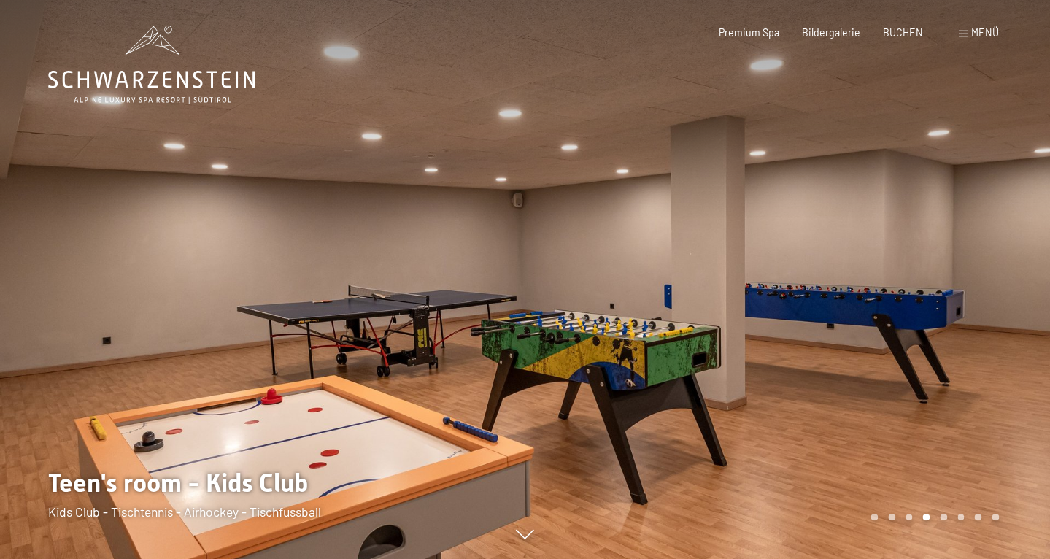
click at [1033, 337] on div at bounding box center [787, 279] width 525 height 559
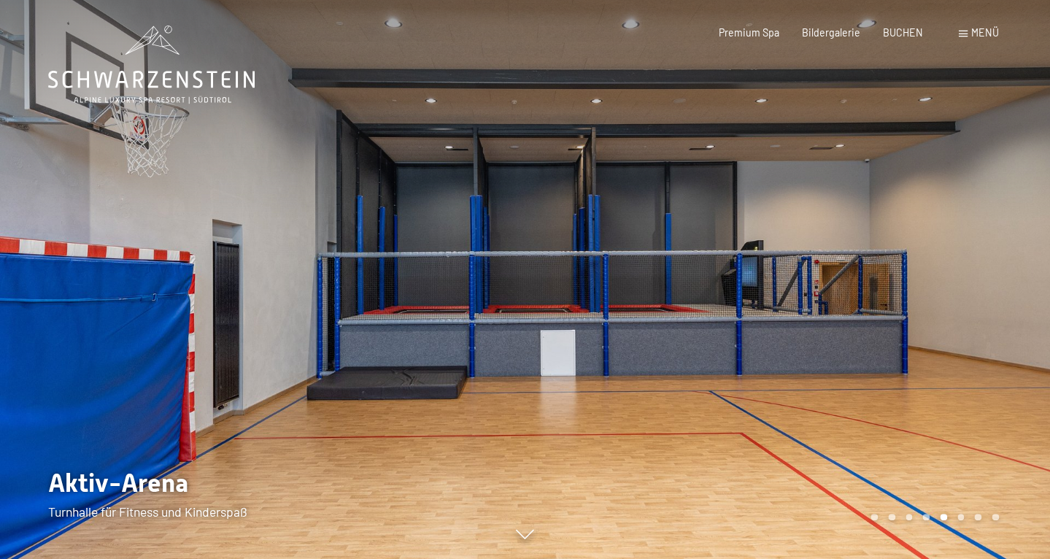
click at [1033, 337] on div at bounding box center [787, 279] width 525 height 559
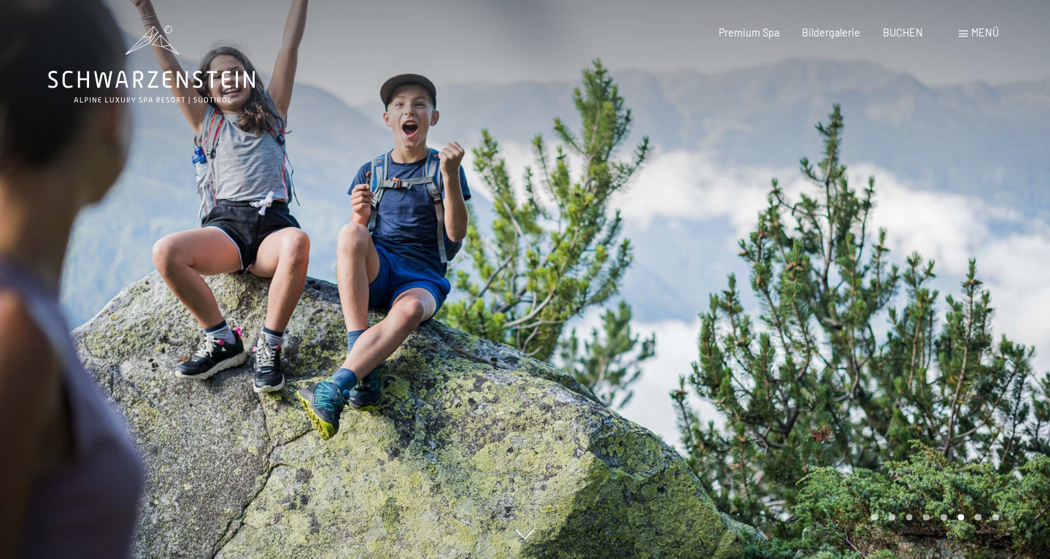
click at [1033, 337] on div at bounding box center [787, 279] width 525 height 559
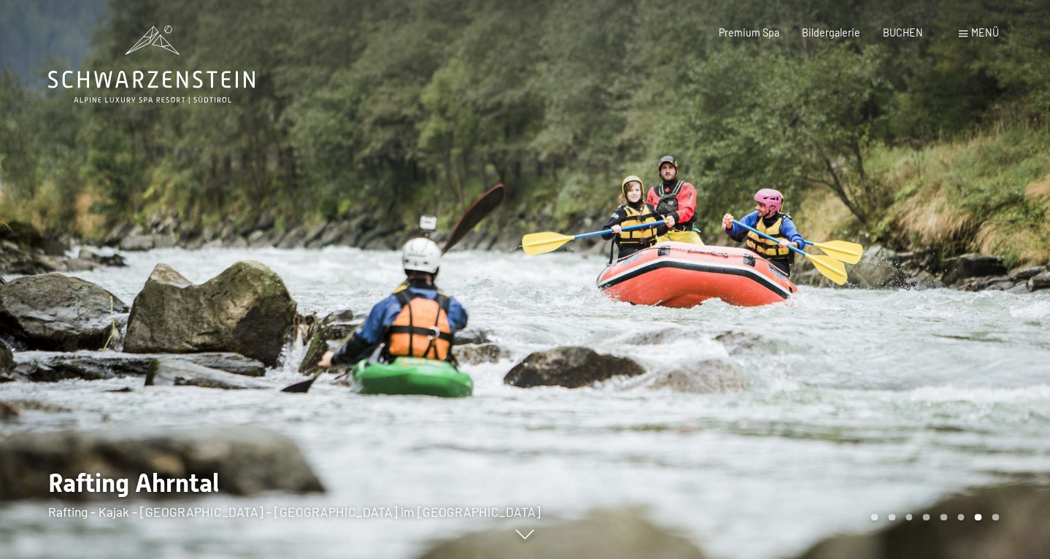
click at [1033, 337] on div at bounding box center [787, 279] width 525 height 559
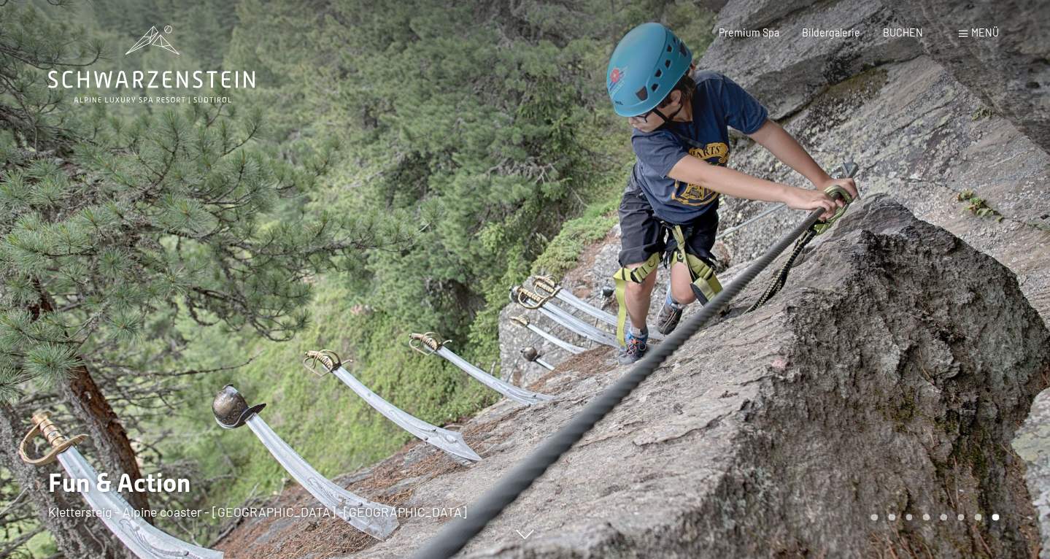
click at [1033, 336] on div at bounding box center [787, 279] width 525 height 559
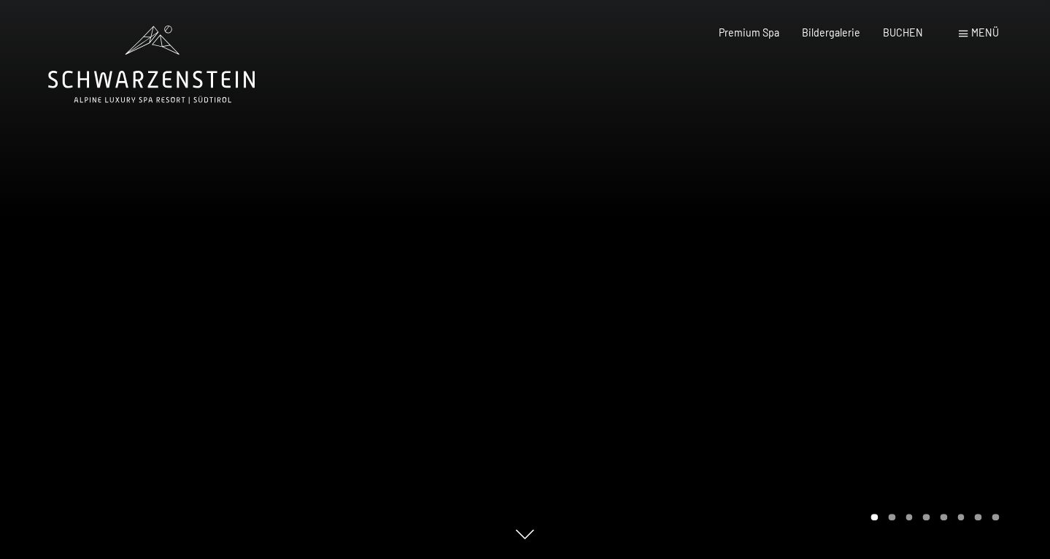
click at [974, 33] on span "Menü" at bounding box center [985, 32] width 28 height 12
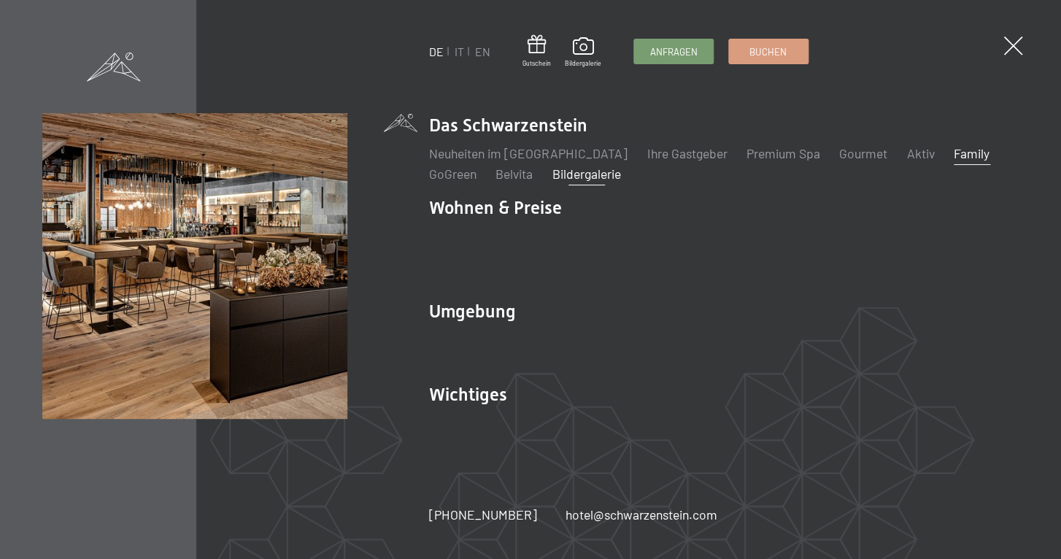
click at [579, 182] on link "Bildergalerie" at bounding box center [587, 174] width 69 height 16
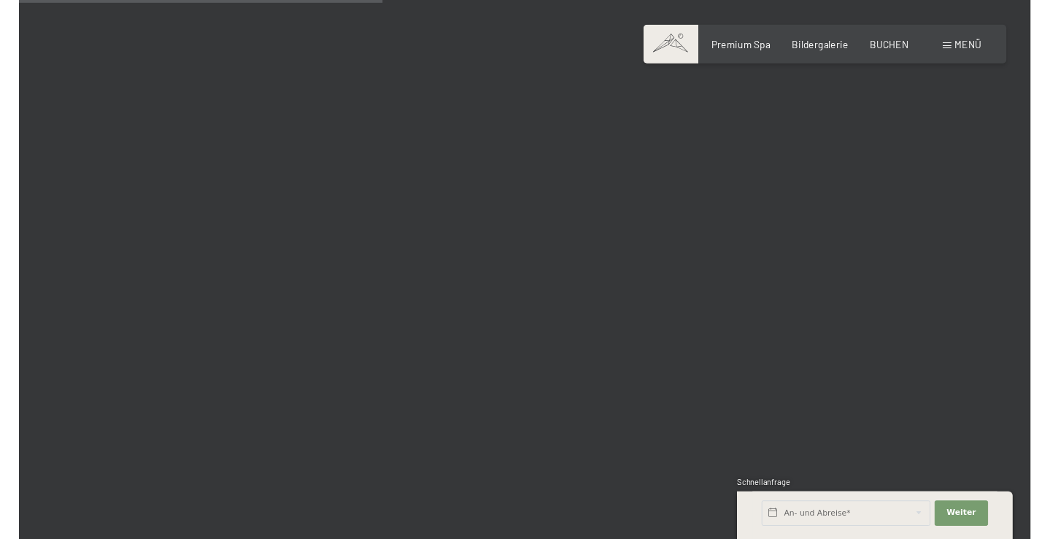
scroll to position [5397, 0]
